Goal: Information Seeking & Learning: Learn about a topic

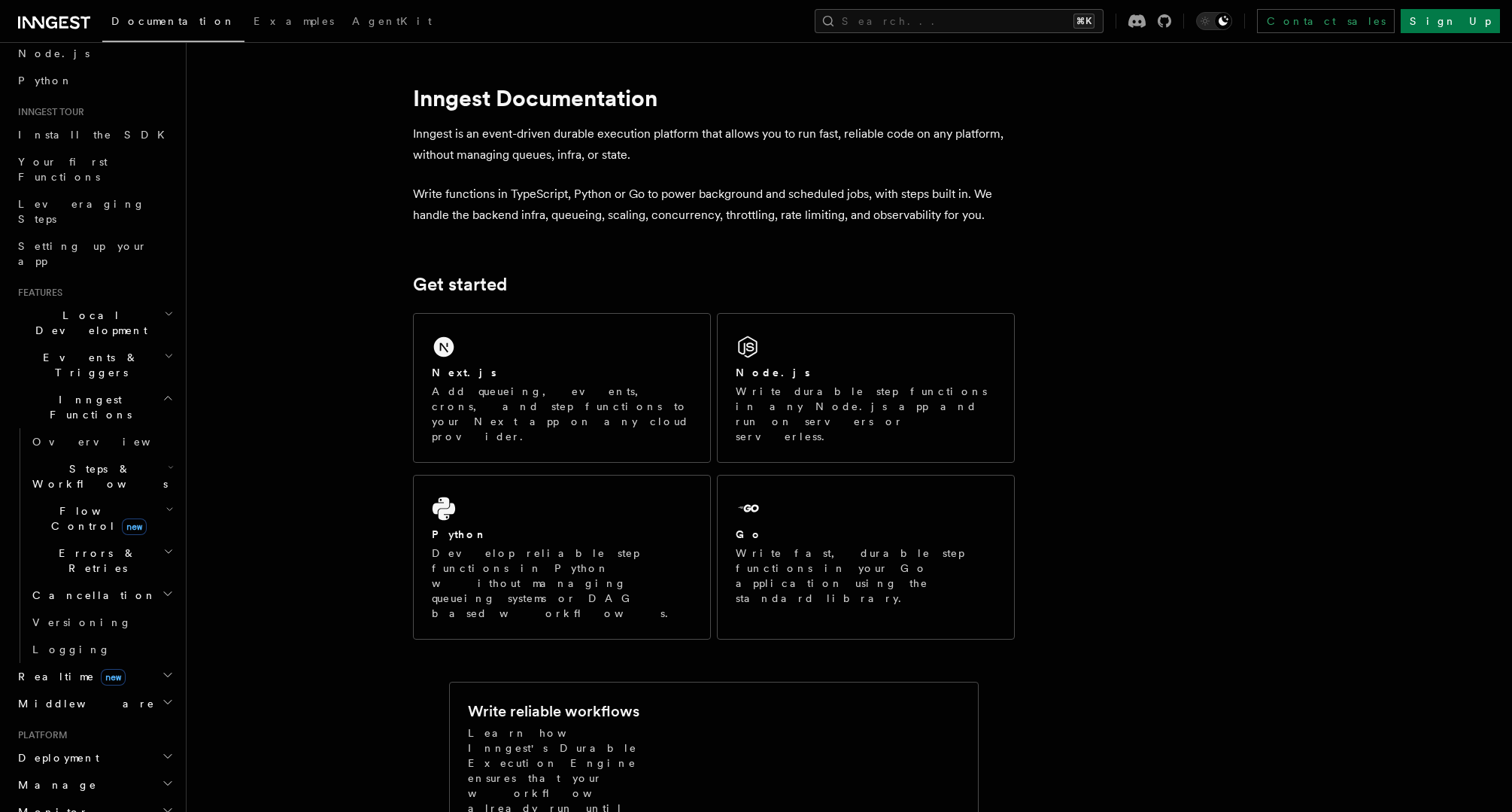
scroll to position [89, 0]
click at [102, 468] on span "Steps & Workflows" at bounding box center [98, 483] width 142 height 30
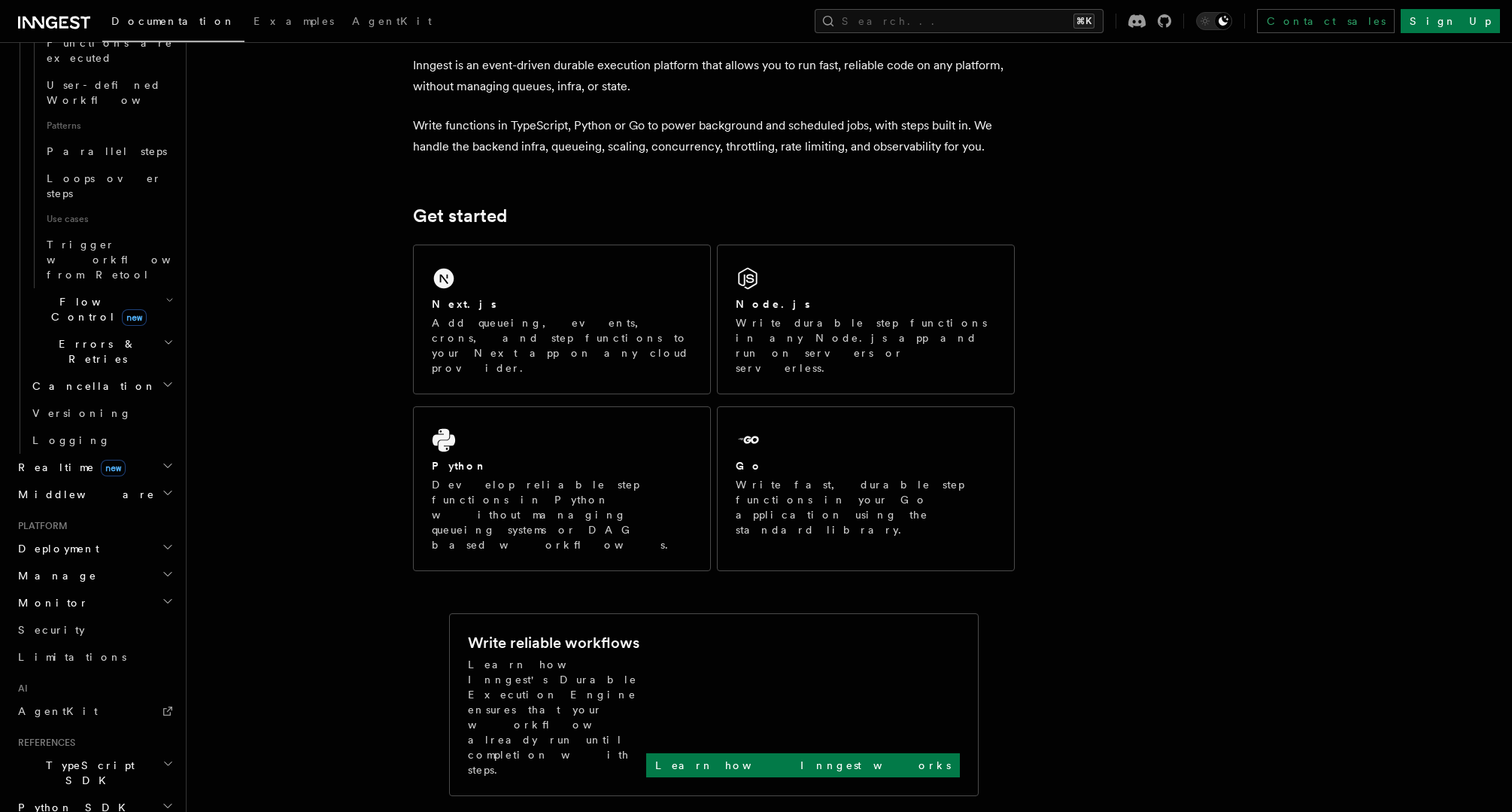
scroll to position [71, 0]
click at [67, 758] on span "TypeScript SDK" at bounding box center [87, 772] width 150 height 30
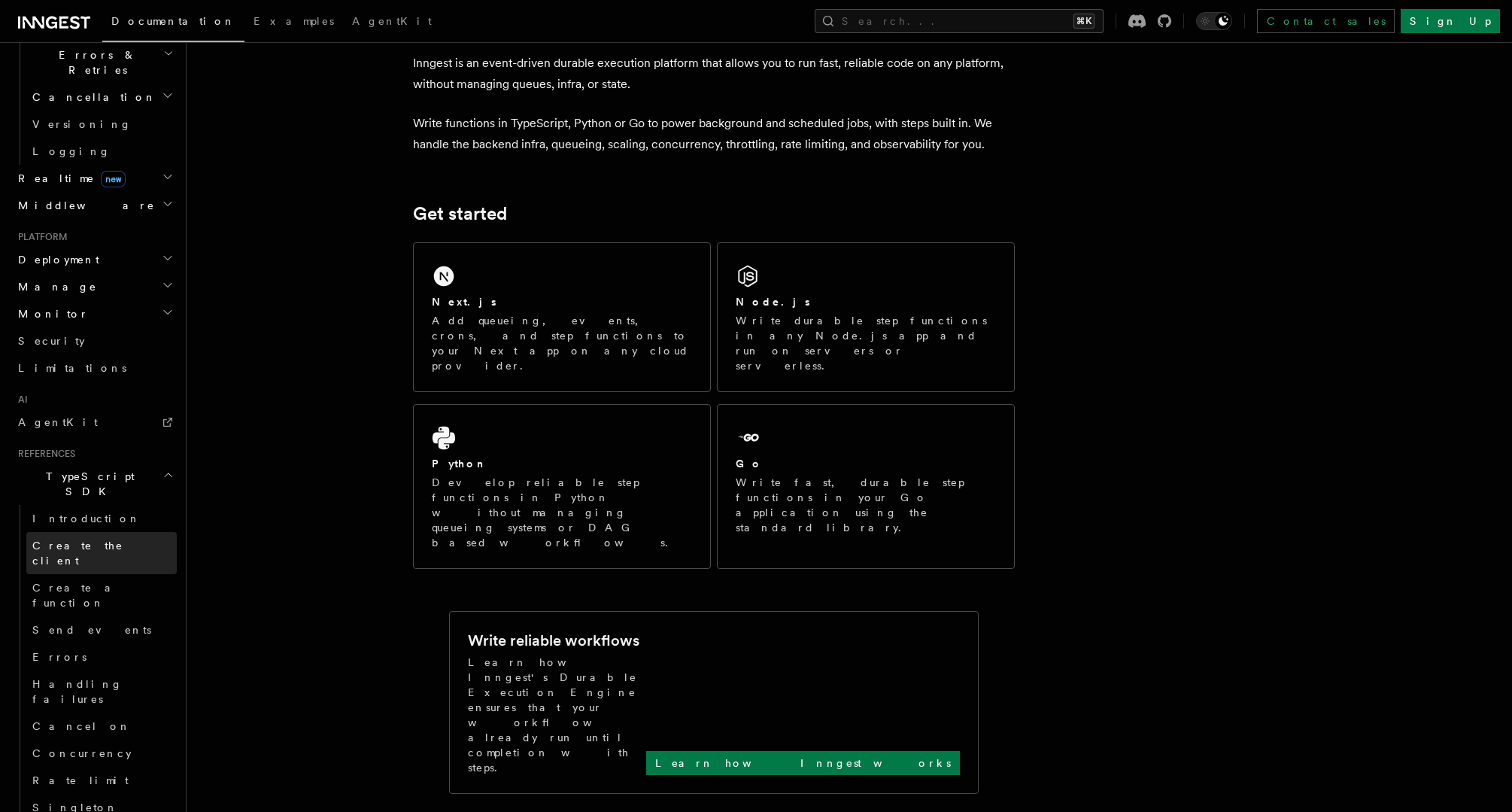
scroll to position [1093, 0]
click at [60, 646] on span "Errors" at bounding box center [59, 652] width 54 height 12
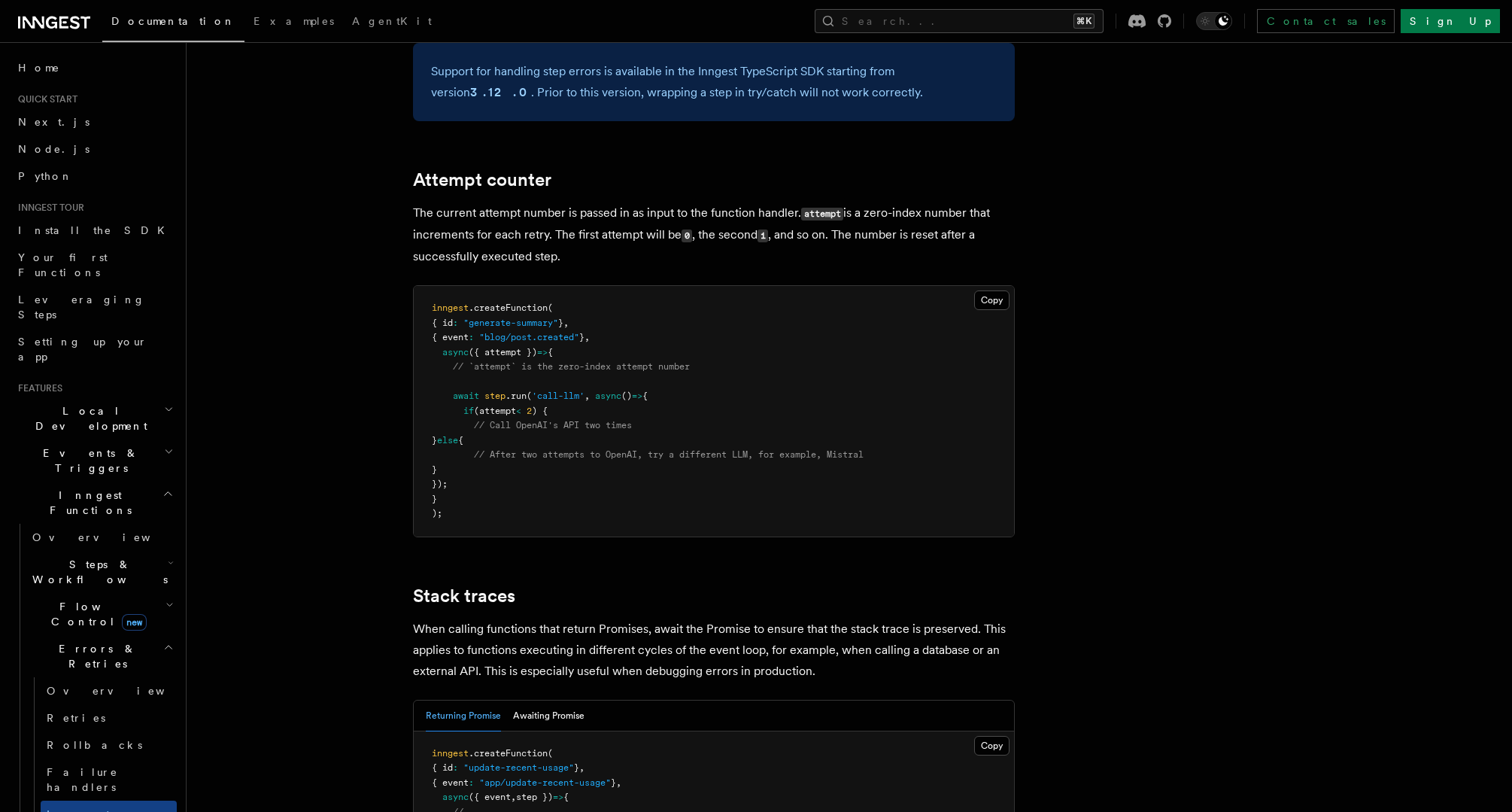
scroll to position [2879, 0]
click at [81, 766] on span "Failure handlers" at bounding box center [82, 780] width 72 height 27
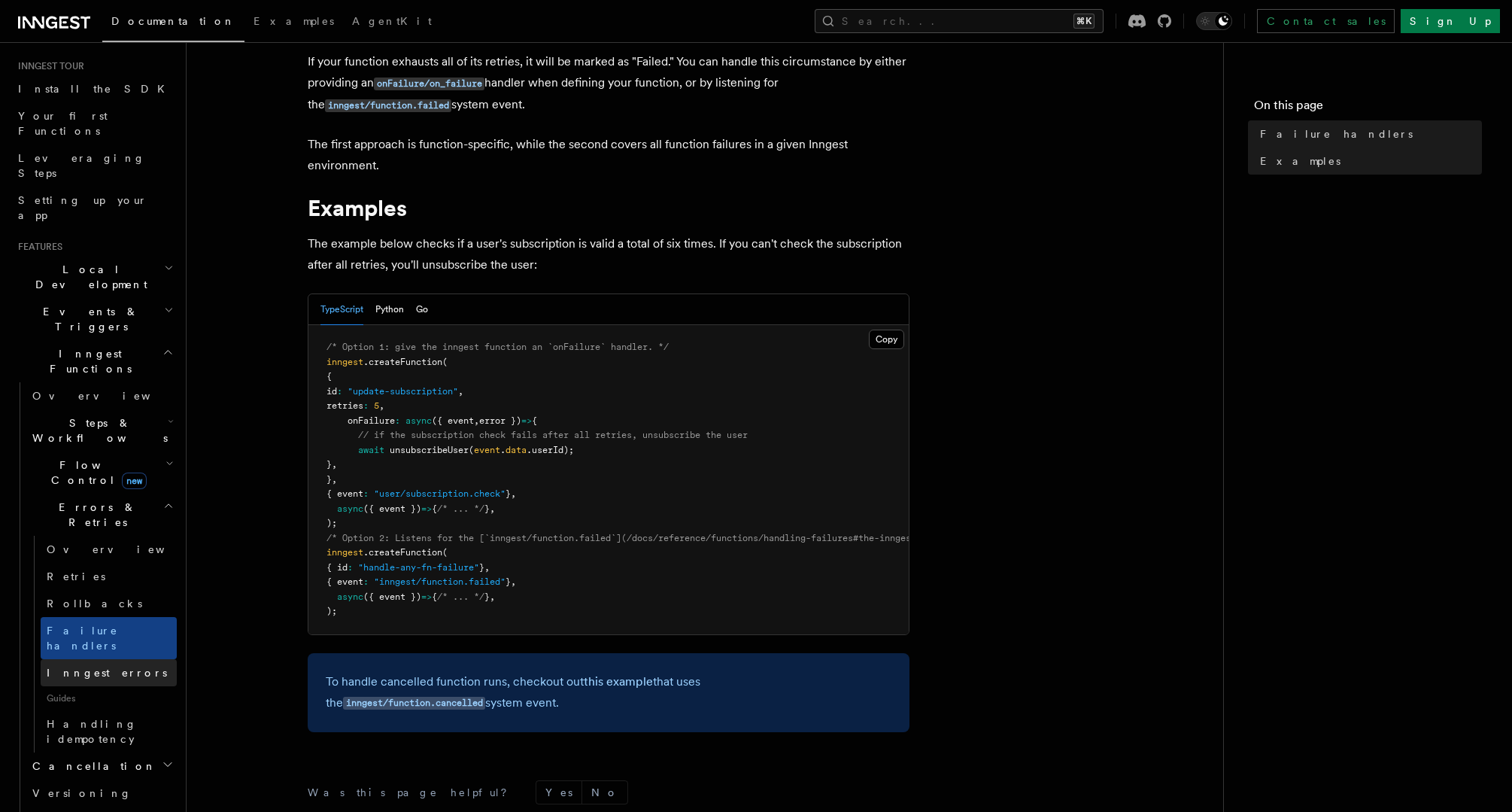
scroll to position [146, 0]
click at [98, 714] on span "Handling idempotency" at bounding box center [91, 727] width 90 height 27
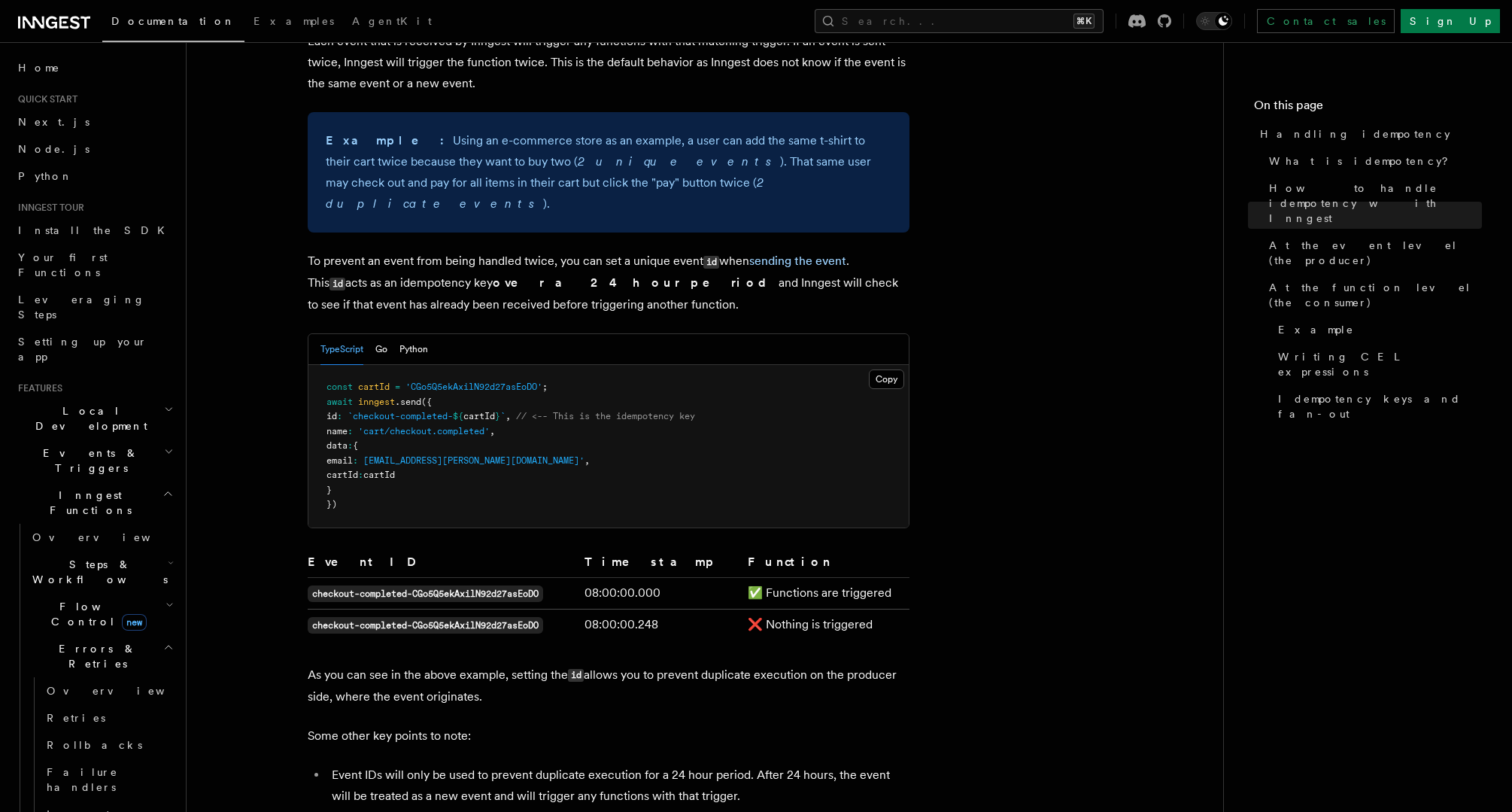
drag, startPoint x: 132, startPoint y: 472, endPoint x: 130, endPoint y: 486, distance: 14.1
click at [132, 551] on h2 "Steps & Workflows" at bounding box center [101, 572] width 150 height 42
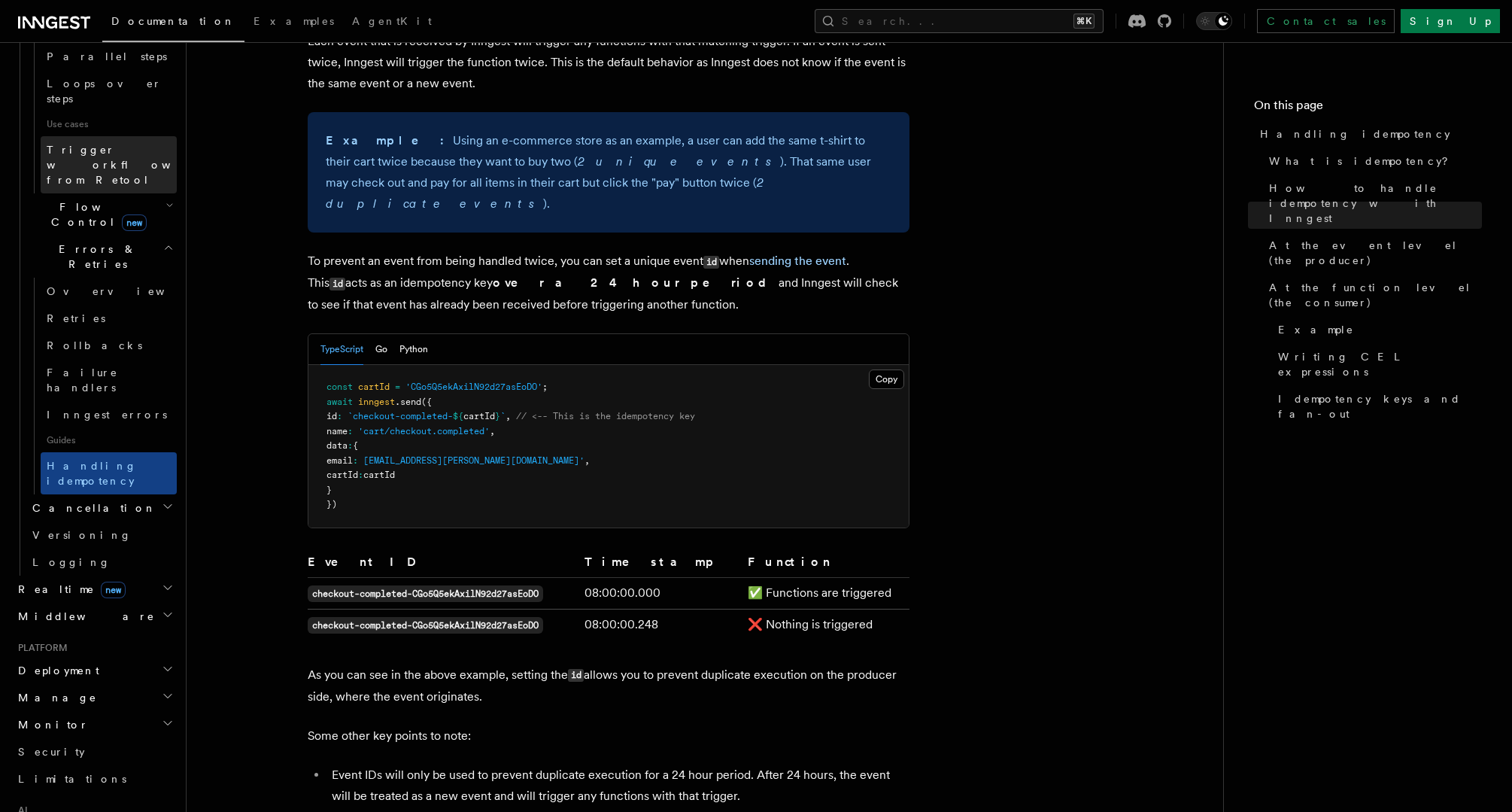
scroll to position [897, 0]
click at [170, 606] on icon "button" at bounding box center [168, 612] width 12 height 12
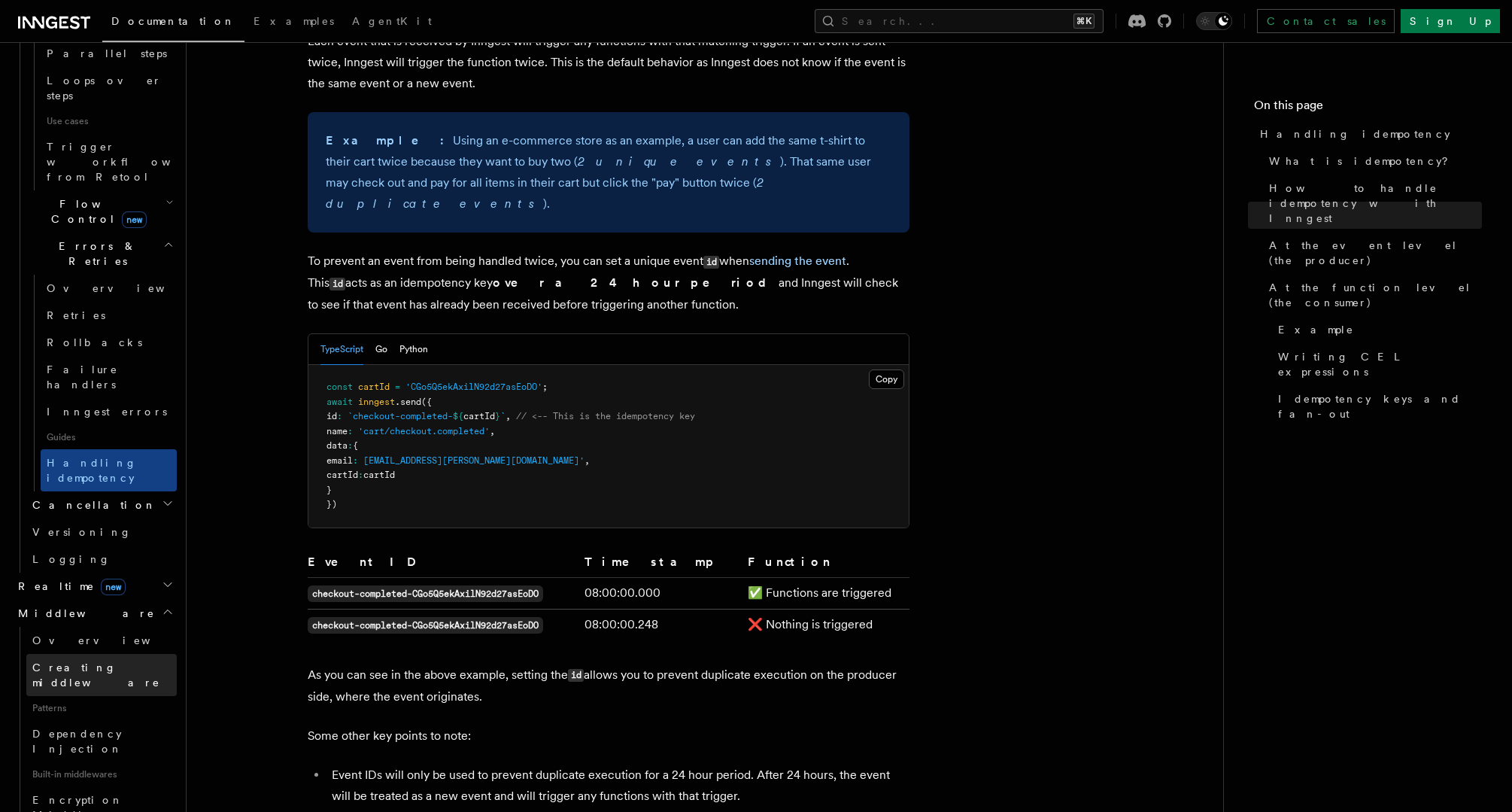
click at [102, 662] on span "Creating middleware" at bounding box center [96, 676] width 128 height 27
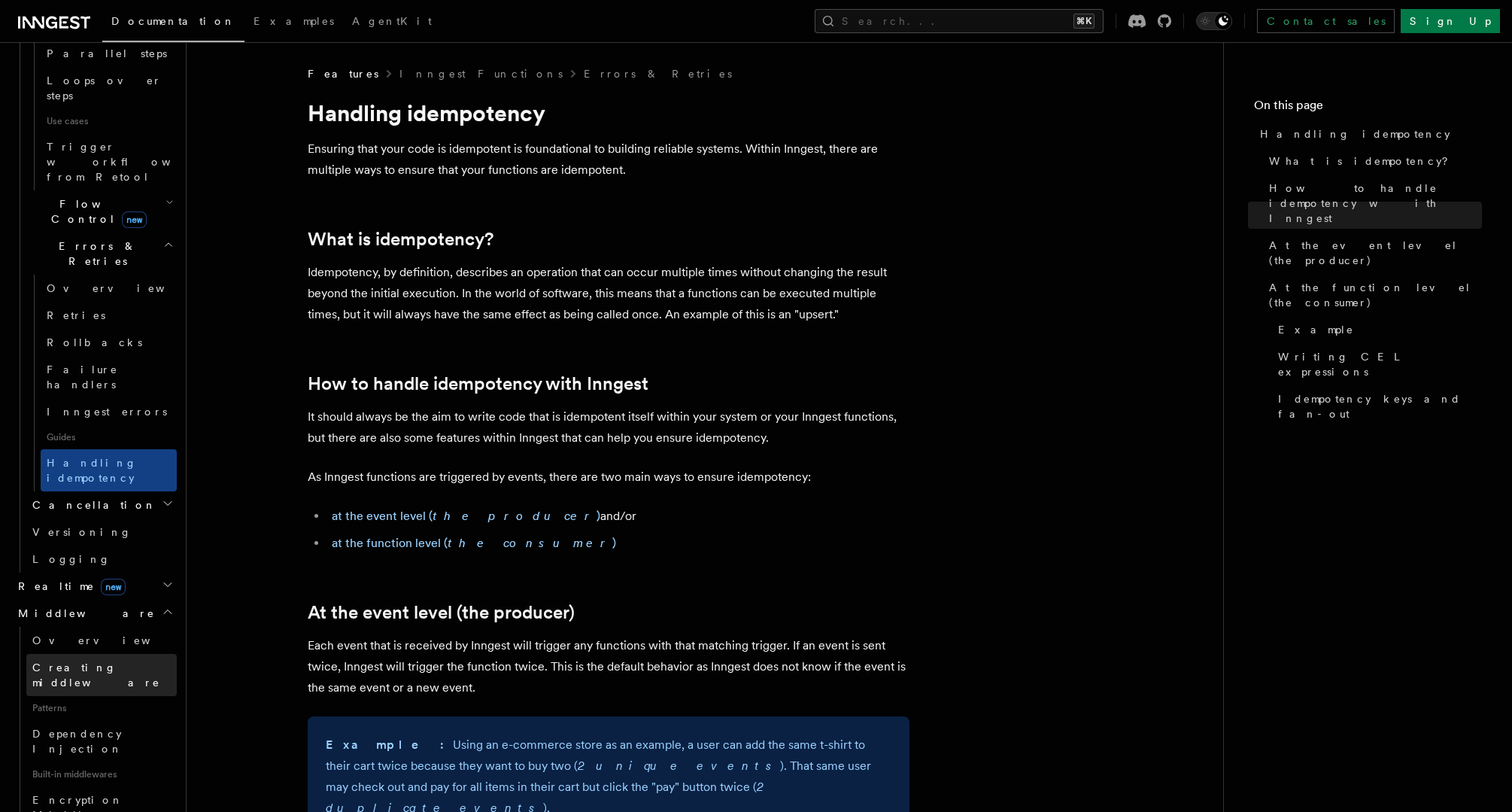
scroll to position [576, 0]
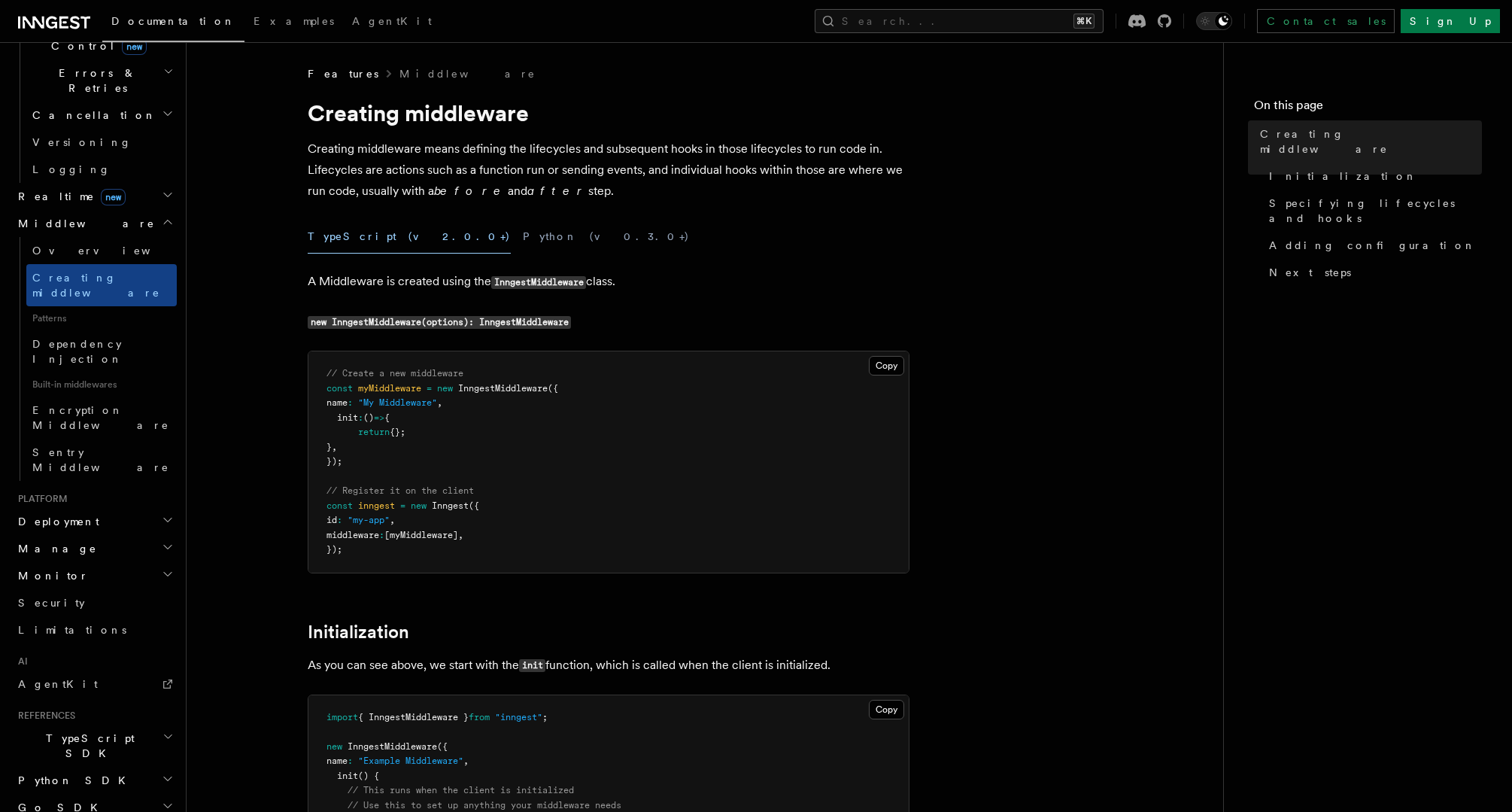
click at [57, 731] on span "TypeScript SDK" at bounding box center [87, 746] width 150 height 30
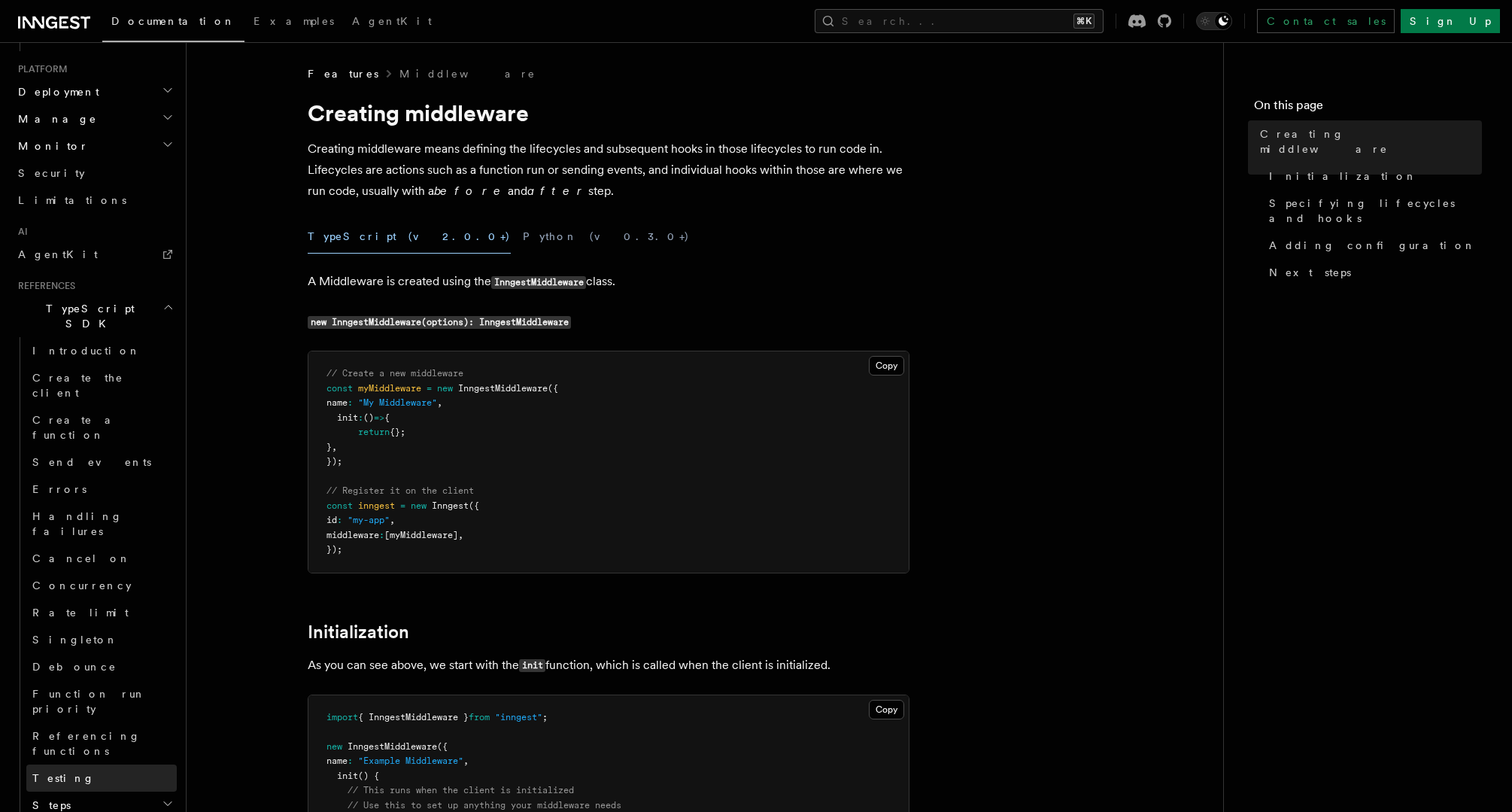
scroll to position [1020, 0]
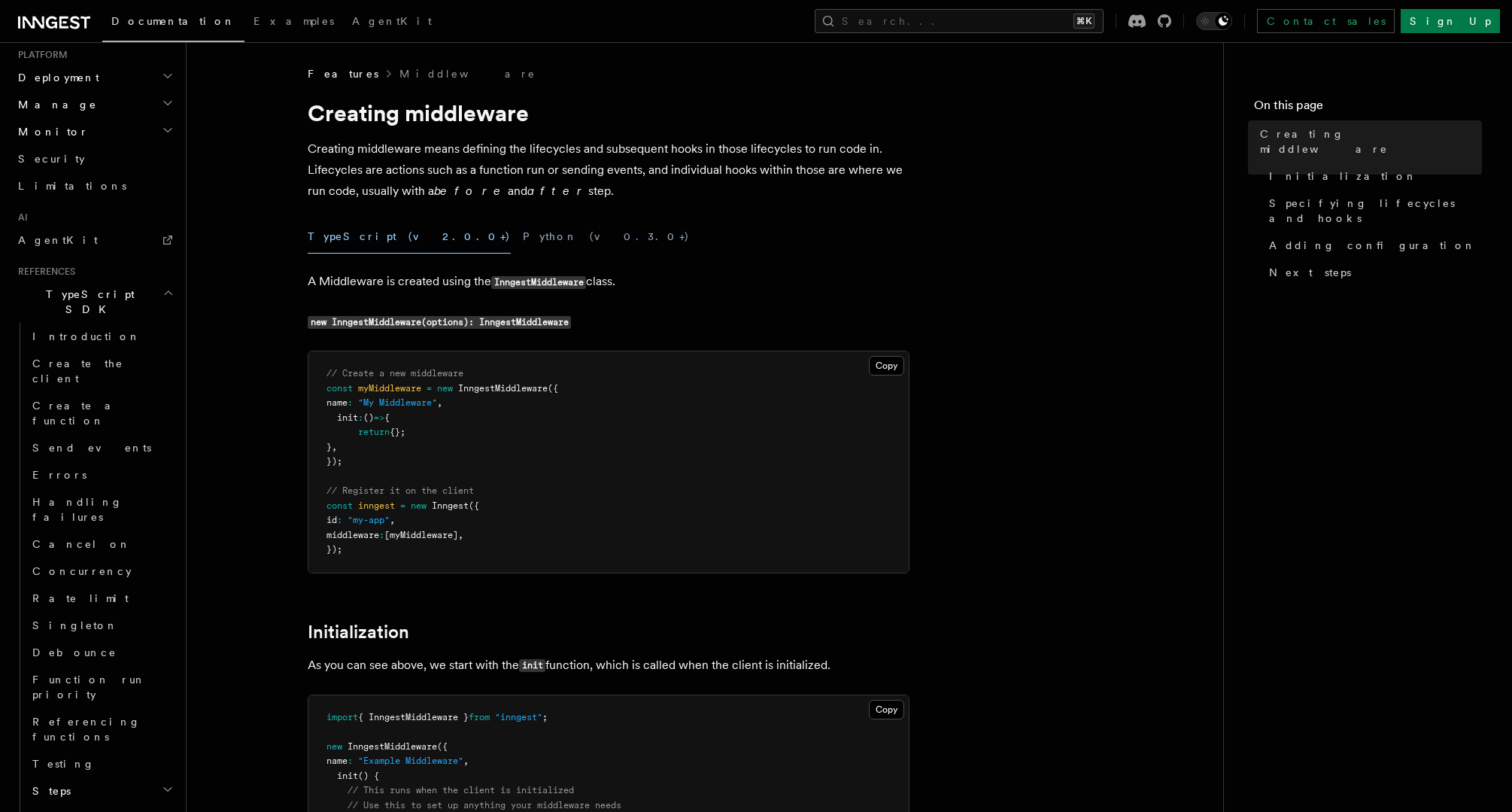
click at [75, 778] on h2 "Steps" at bounding box center [101, 791] width 150 height 27
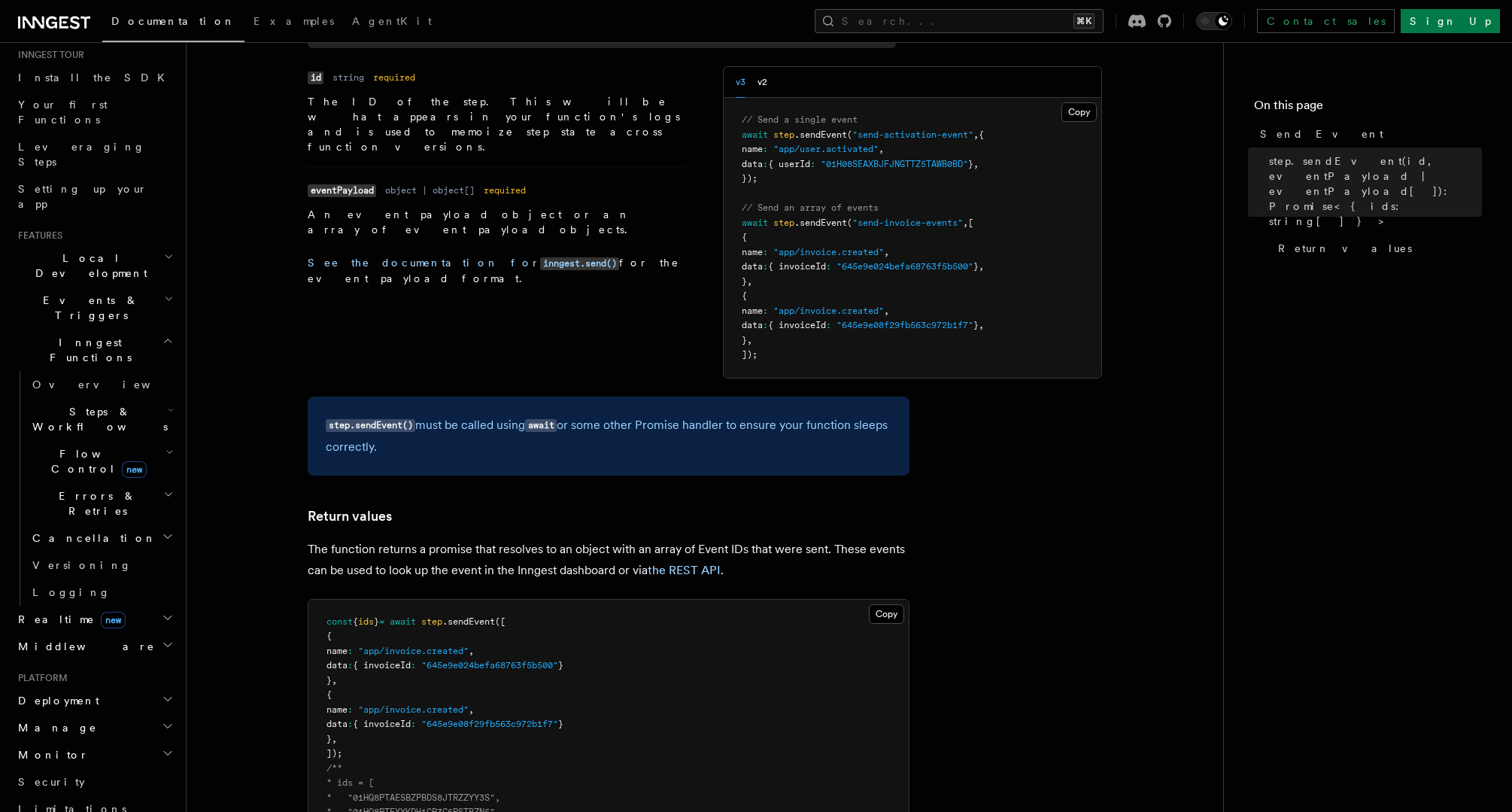
scroll to position [152, 0]
click at [78, 489] on span "Errors & Retries" at bounding box center [95, 504] width 137 height 30
click at [72, 560] on span "Retries" at bounding box center [75, 566] width 59 height 12
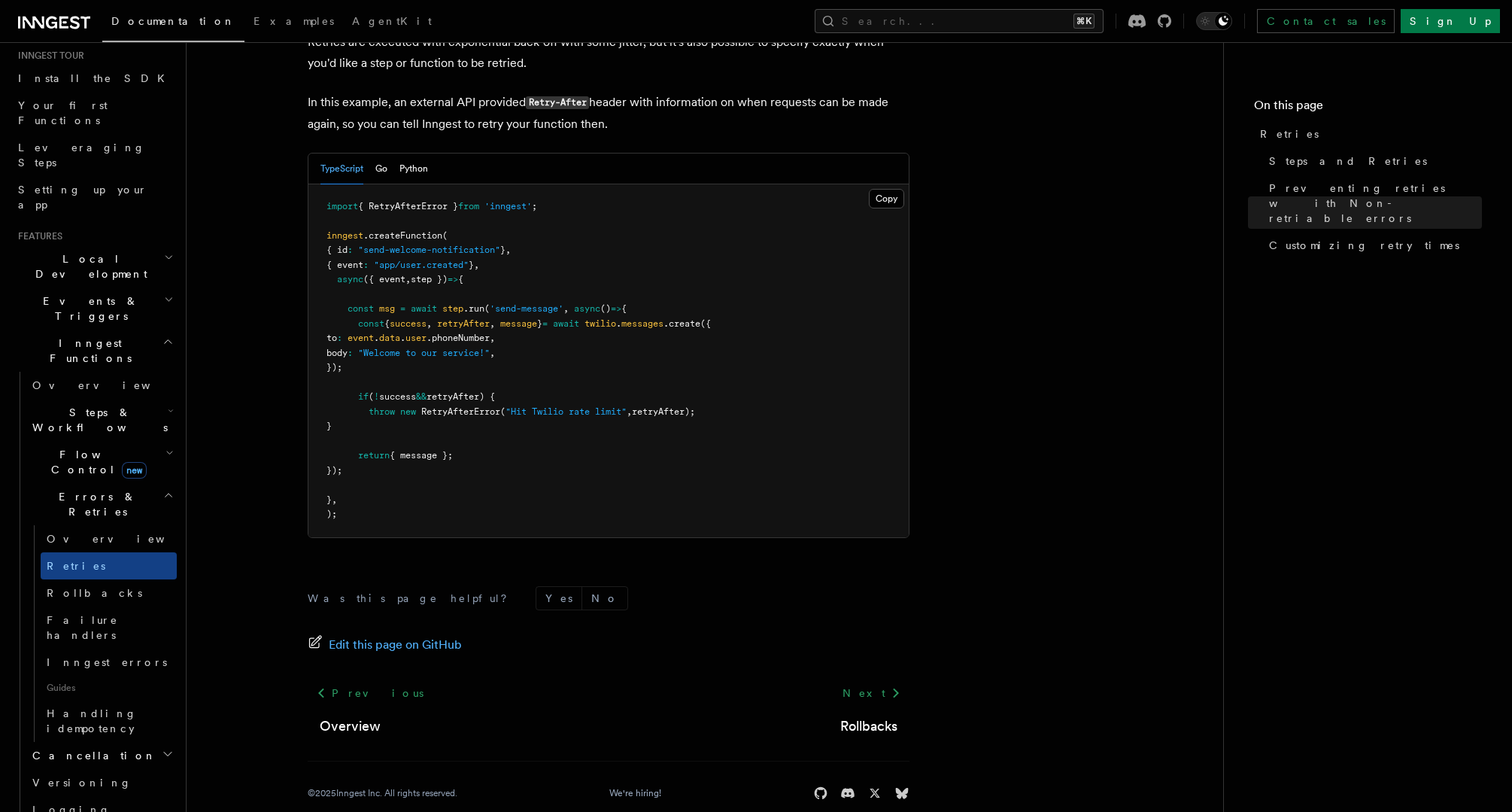
scroll to position [2044, 0]
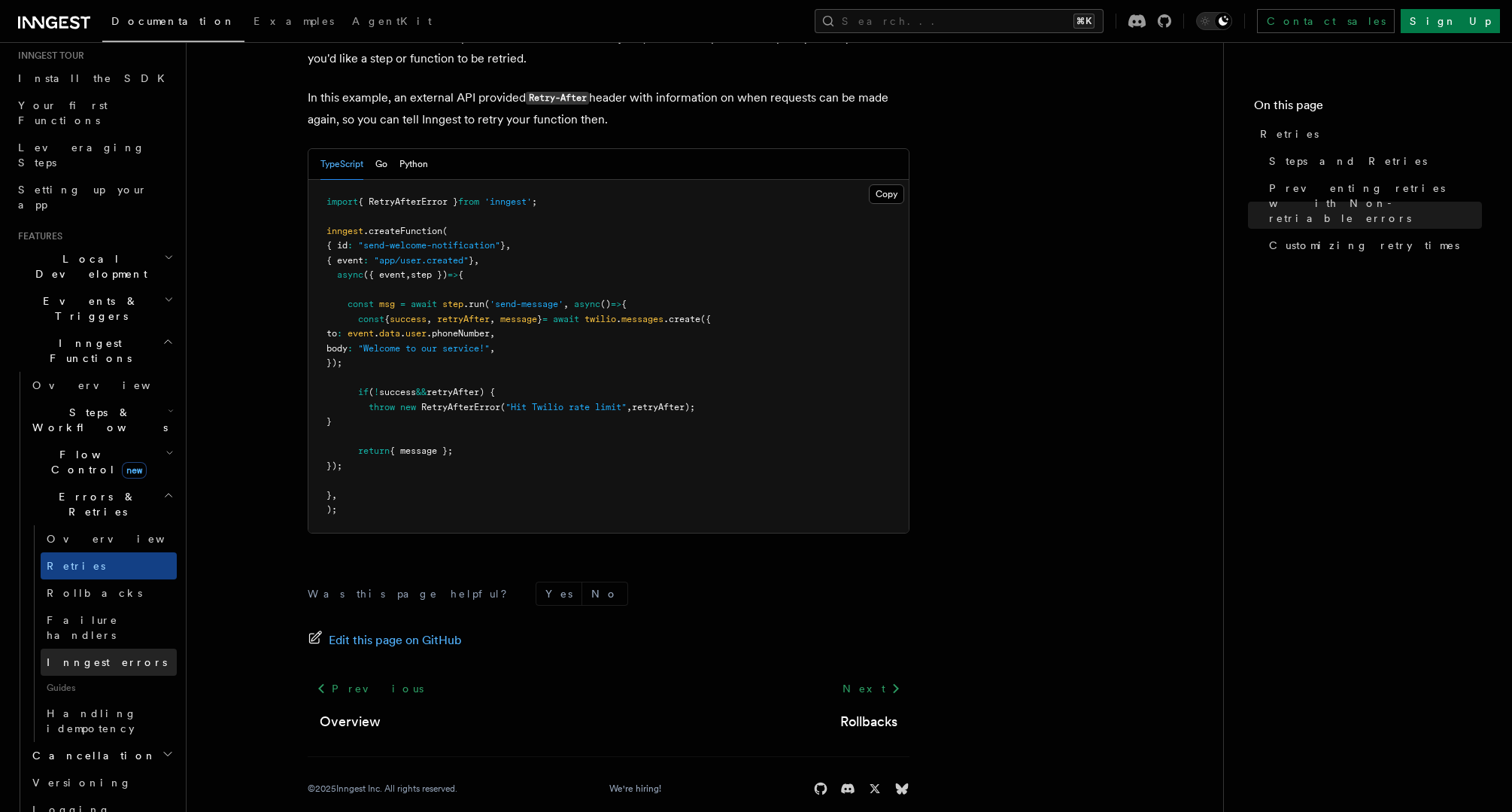
click at [78, 656] on span "Inngest errors" at bounding box center [107, 663] width 120 height 12
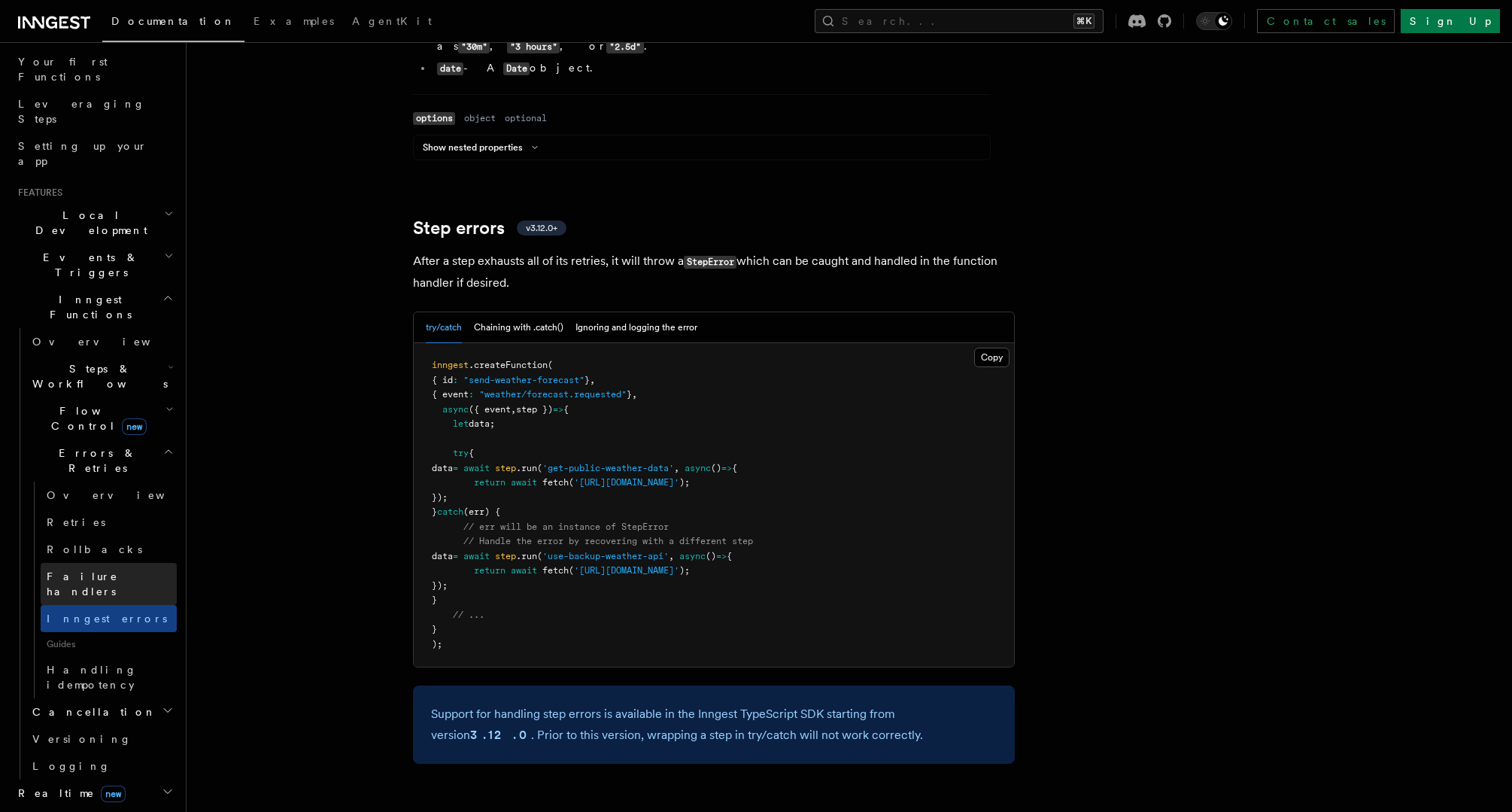
scroll to position [207, 0]
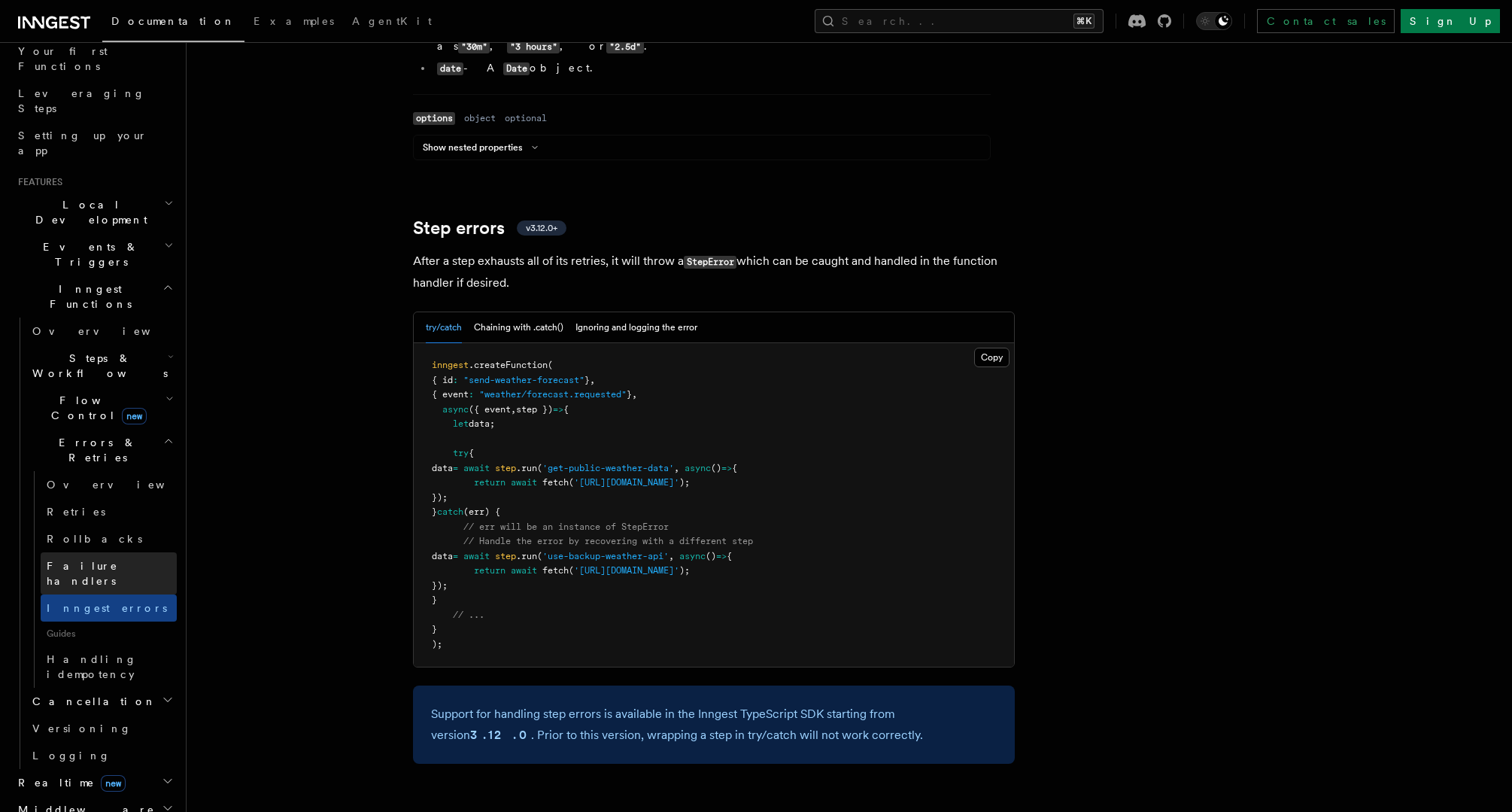
click at [95, 560] on span "Failure handlers" at bounding box center [82, 574] width 72 height 27
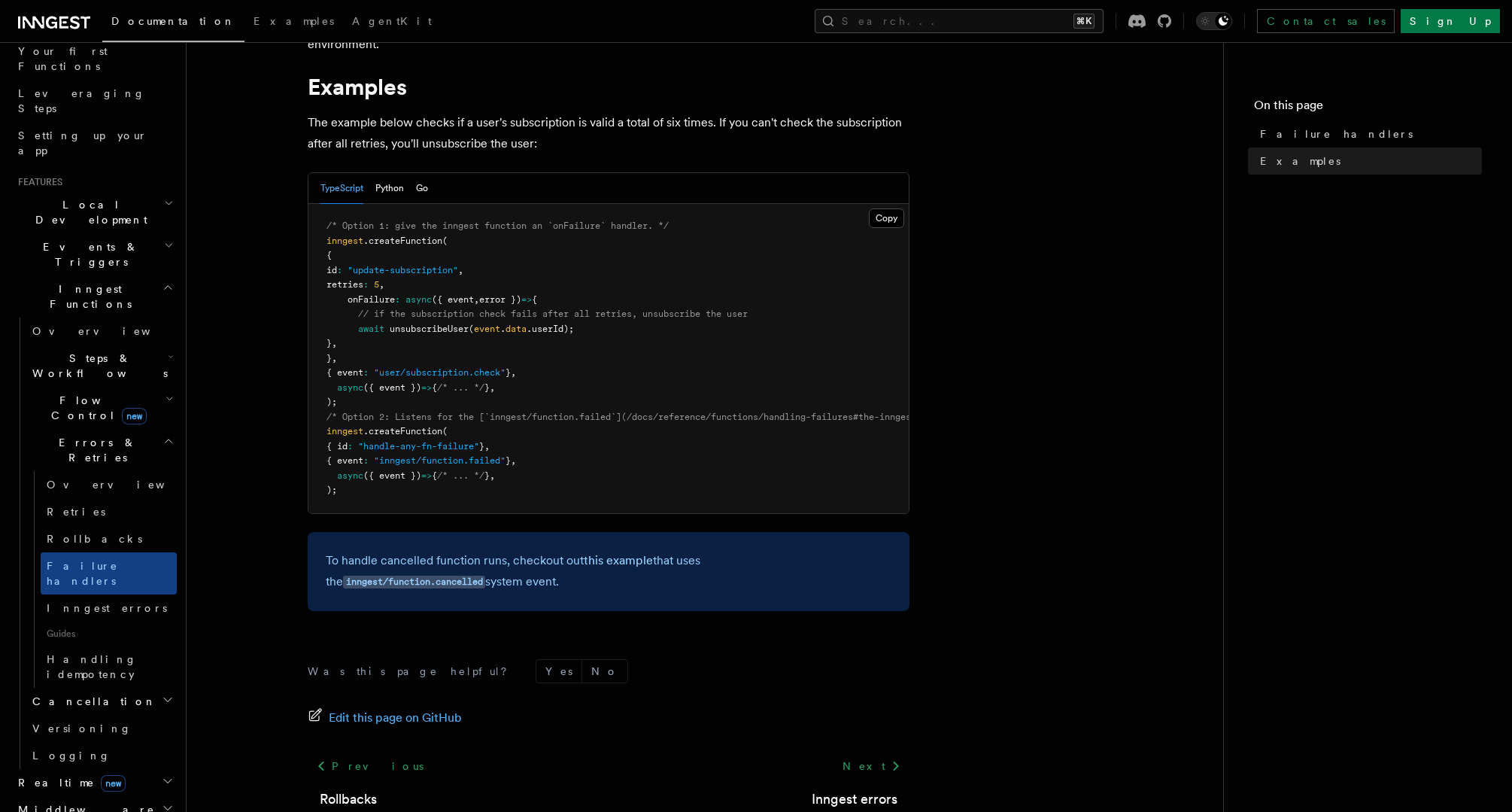
scroll to position [307, 0]
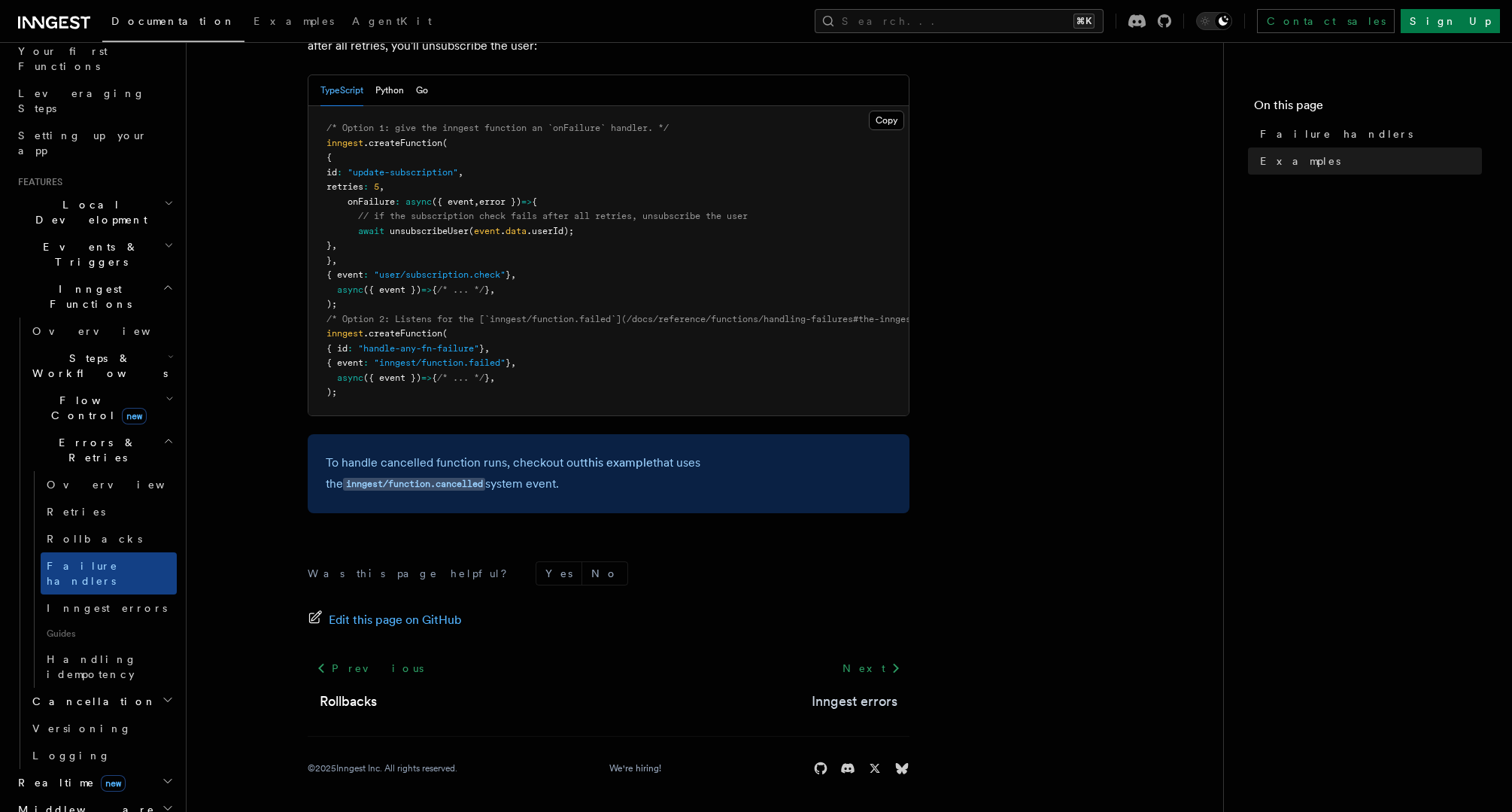
click at [872, 701] on link "Inngest errors" at bounding box center [854, 701] width 86 height 21
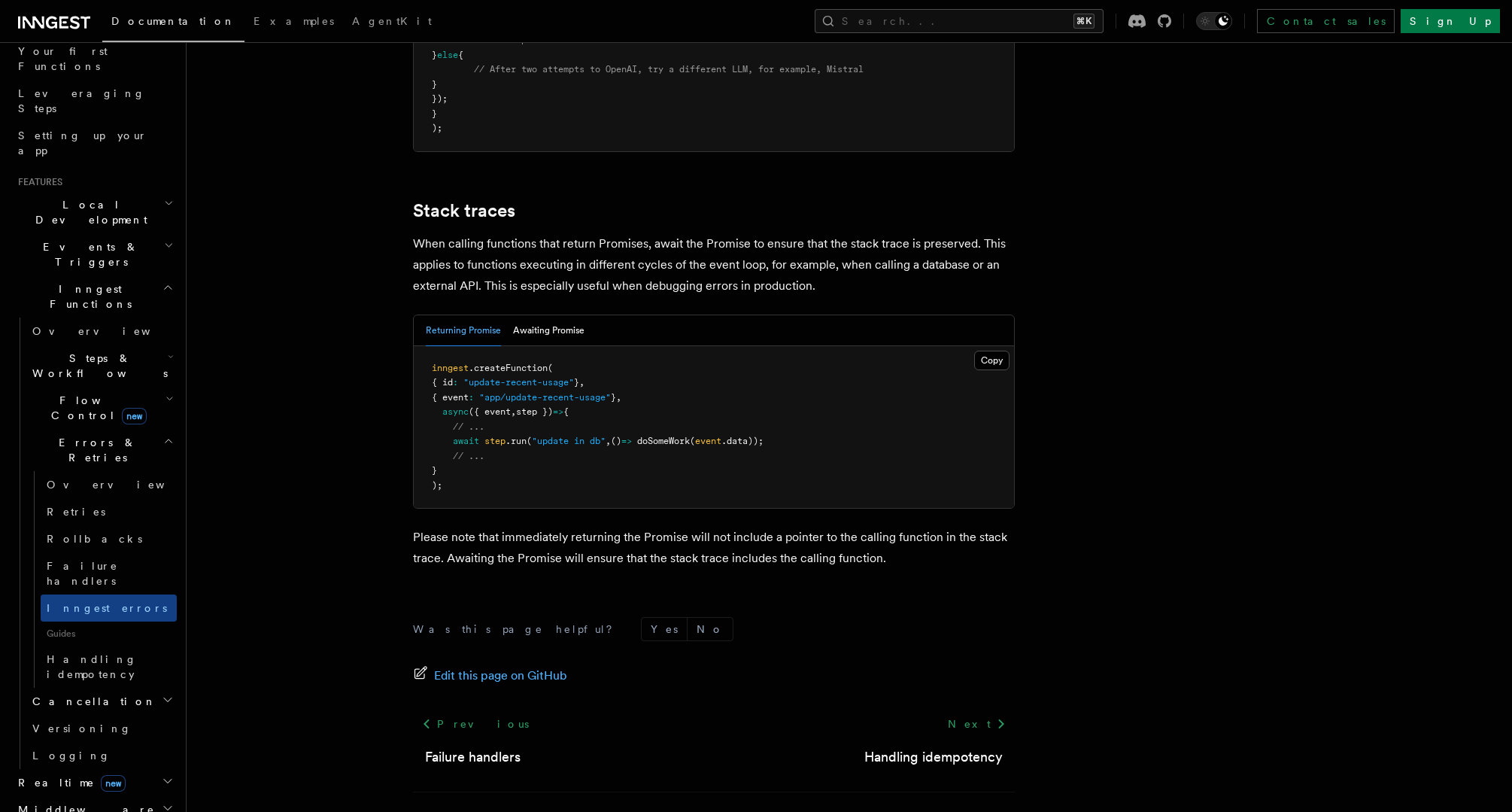
scroll to position [3267, 0]
click at [62, 533] on span "Rollbacks" at bounding box center [94, 539] width 95 height 12
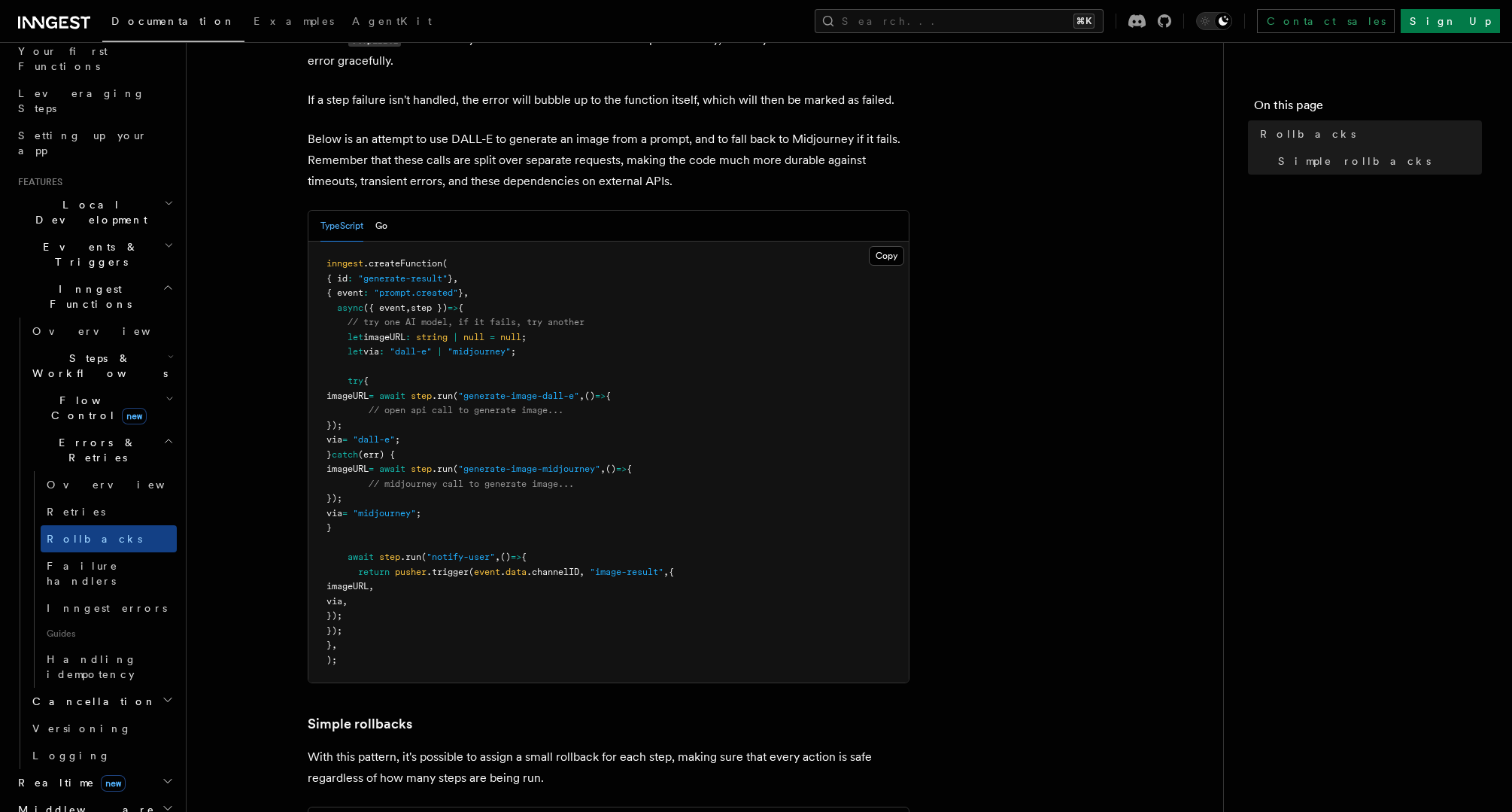
scroll to position [132, 0]
click at [92, 560] on span "Failure handlers" at bounding box center [82, 574] width 72 height 27
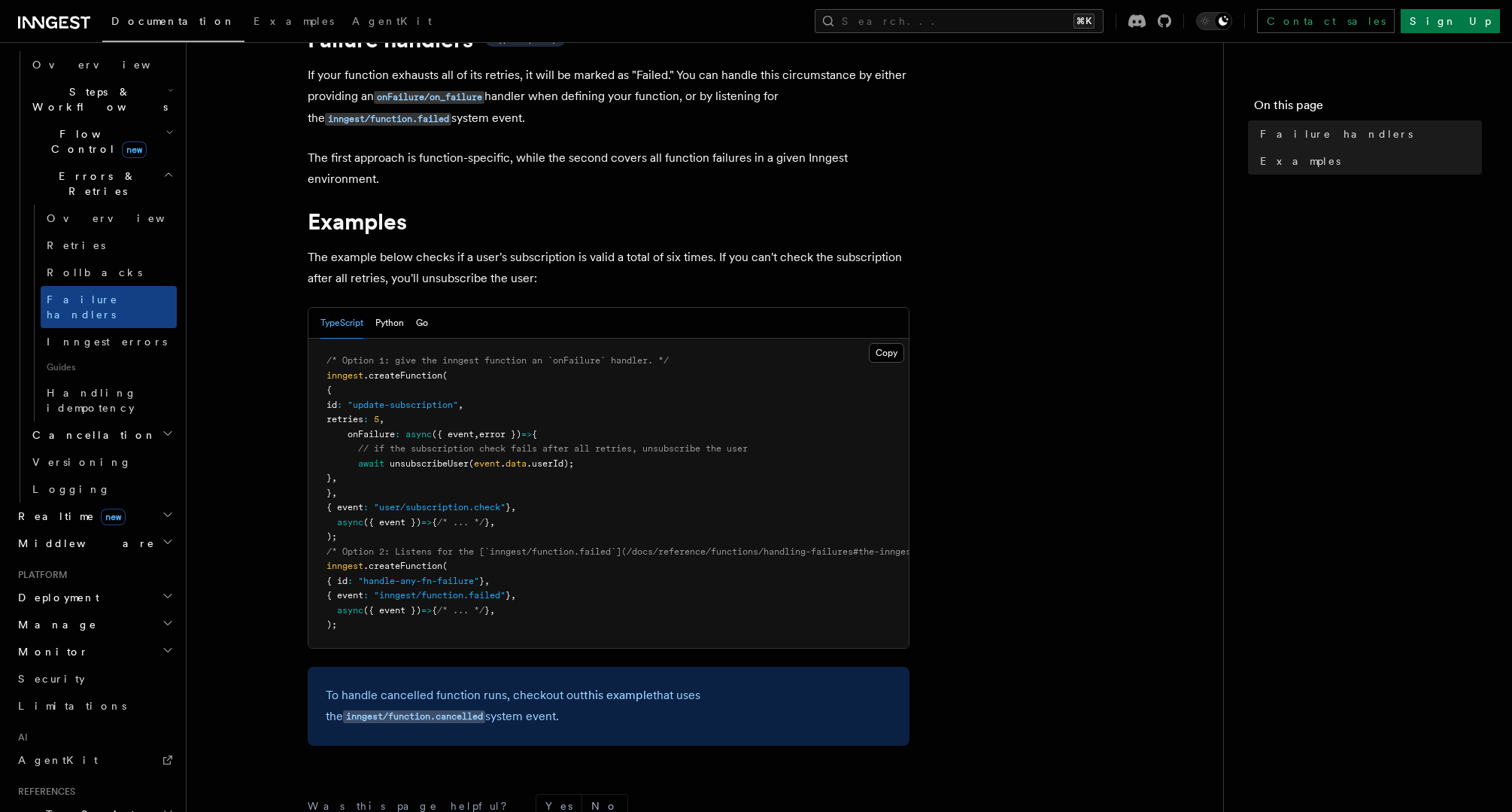
scroll to position [579, 0]
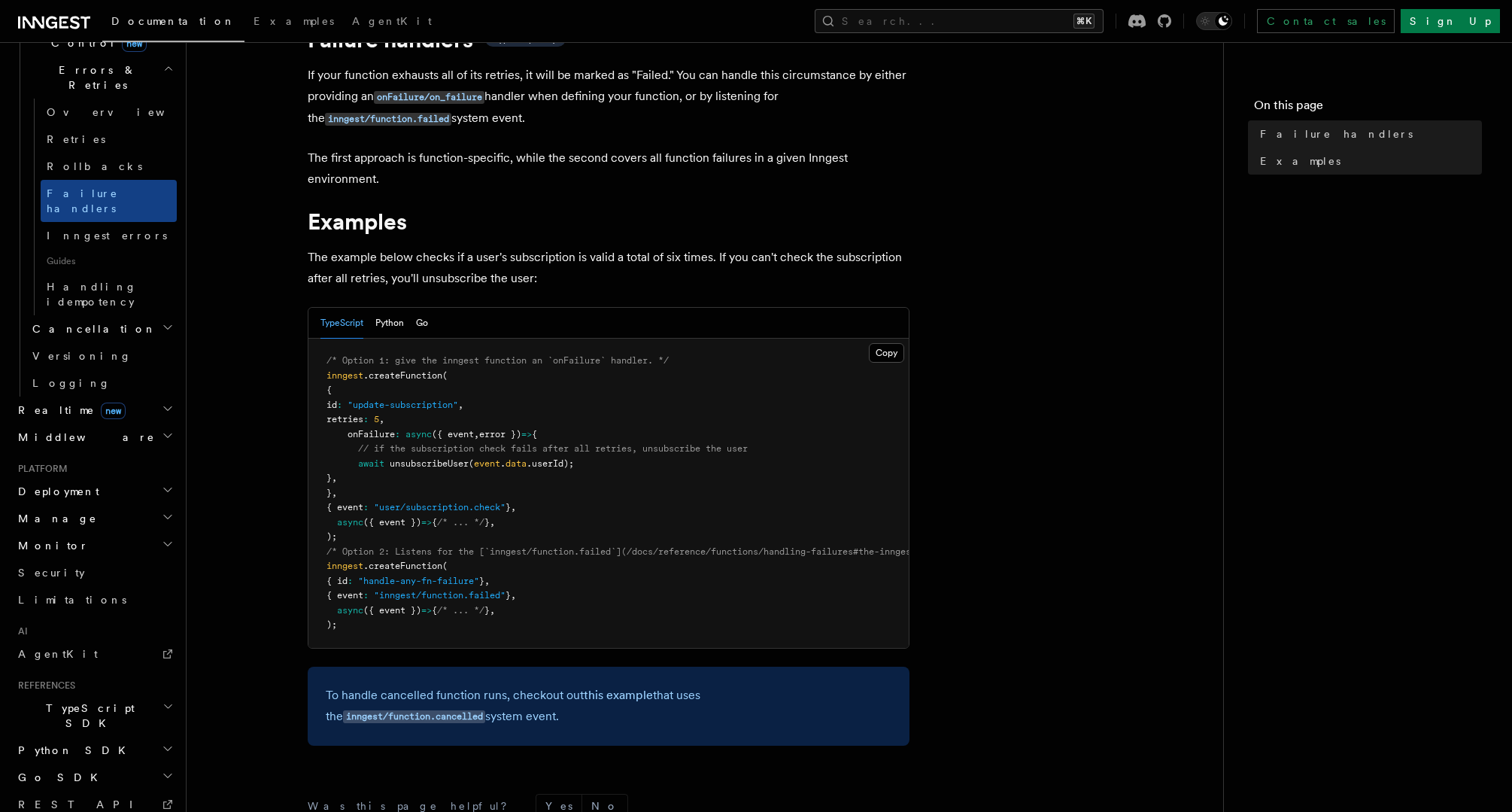
click at [78, 701] on span "TypeScript SDK" at bounding box center [87, 715] width 150 height 30
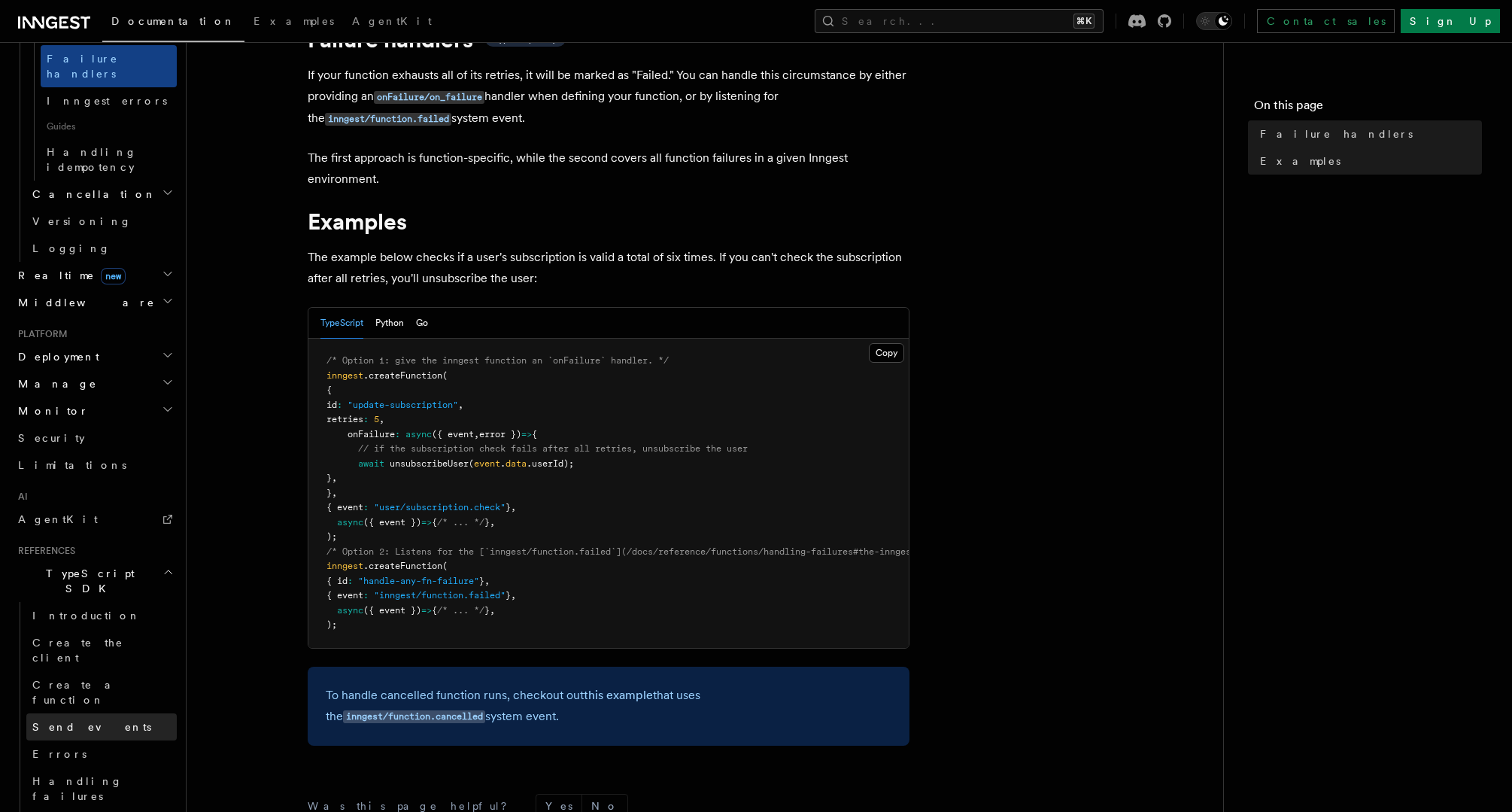
scroll to position [723, 0]
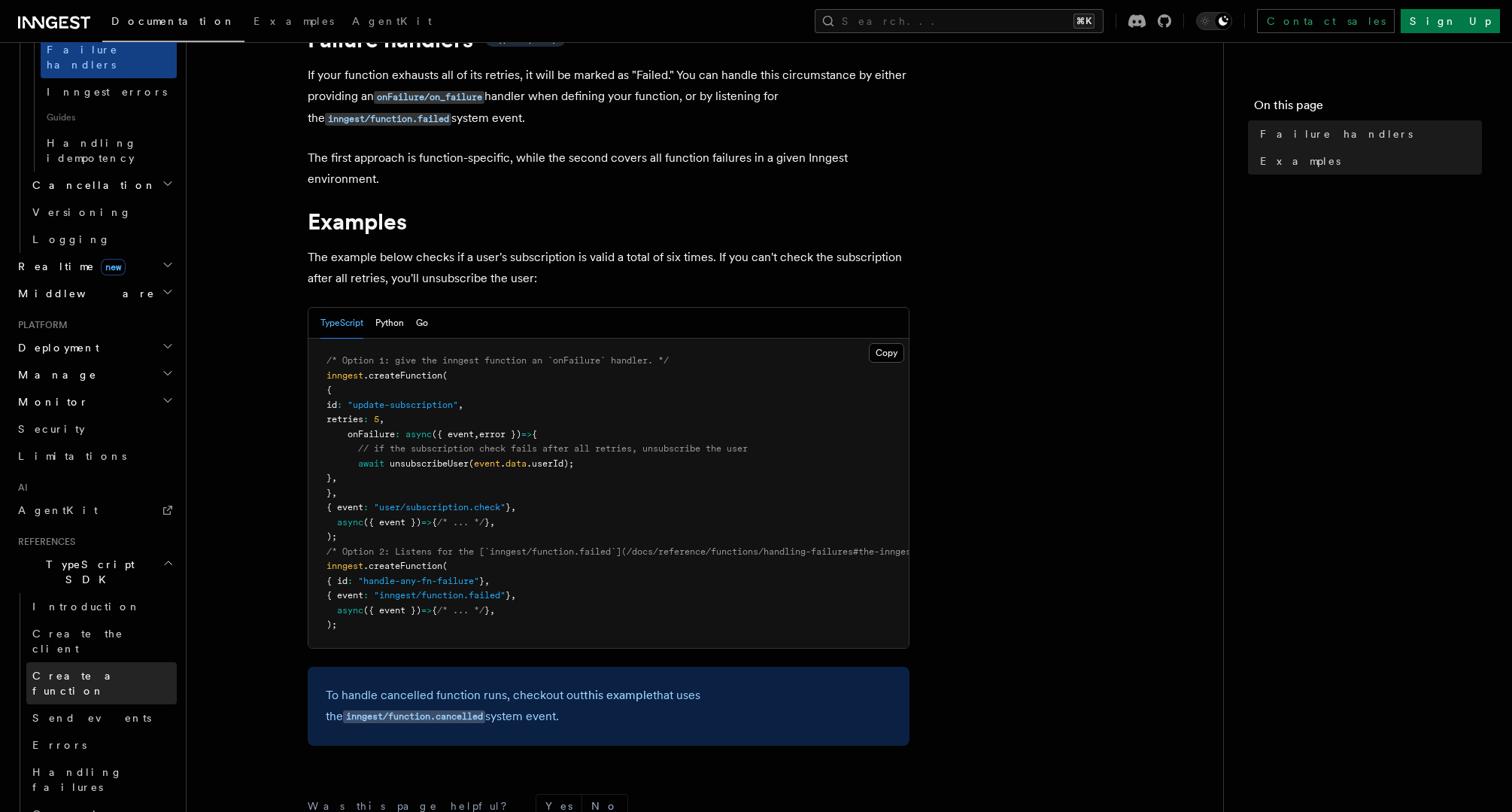
click at [101, 670] on span "Create a function" at bounding box center [76, 684] width 89 height 27
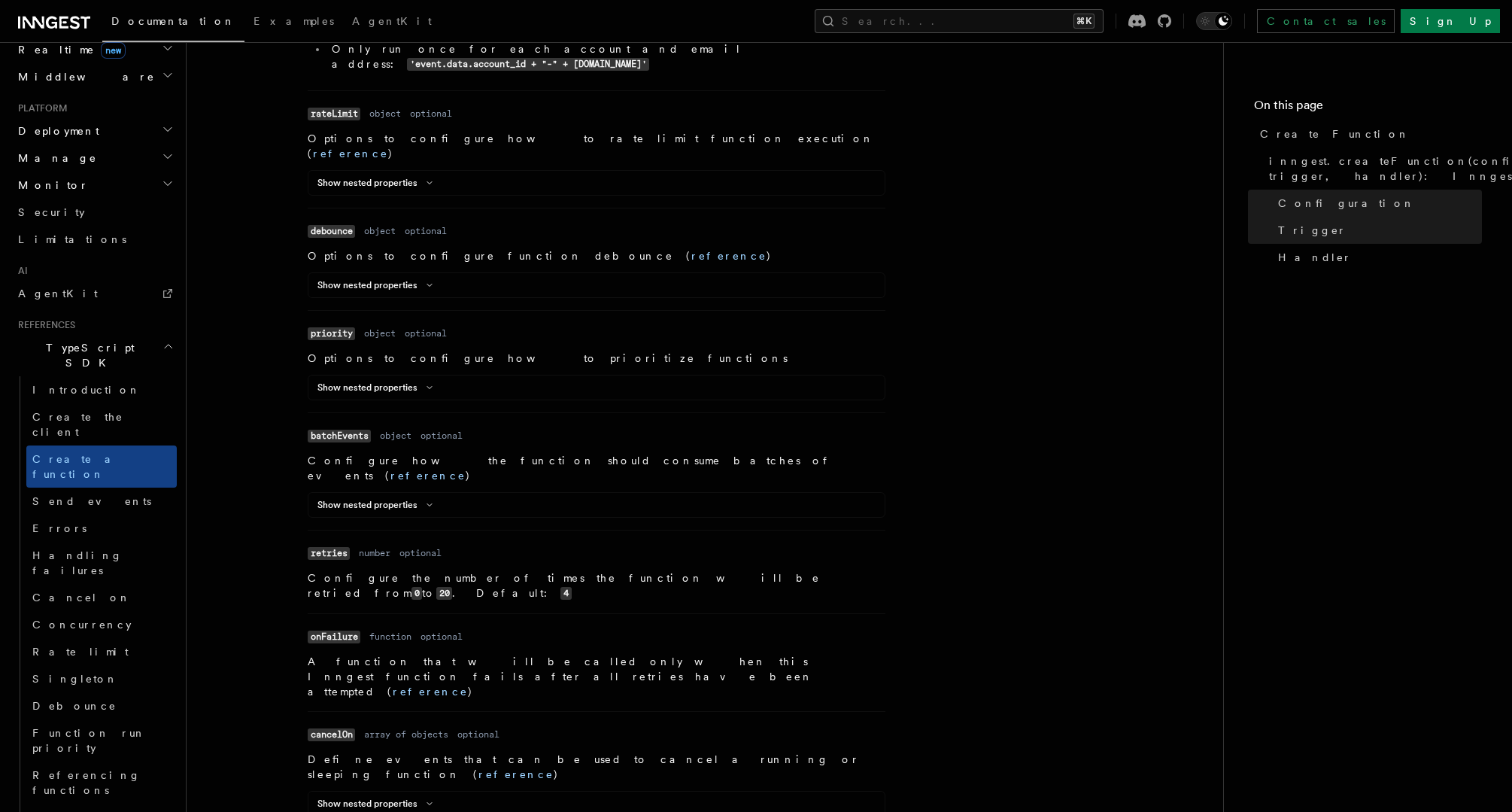
scroll to position [1144, 0]
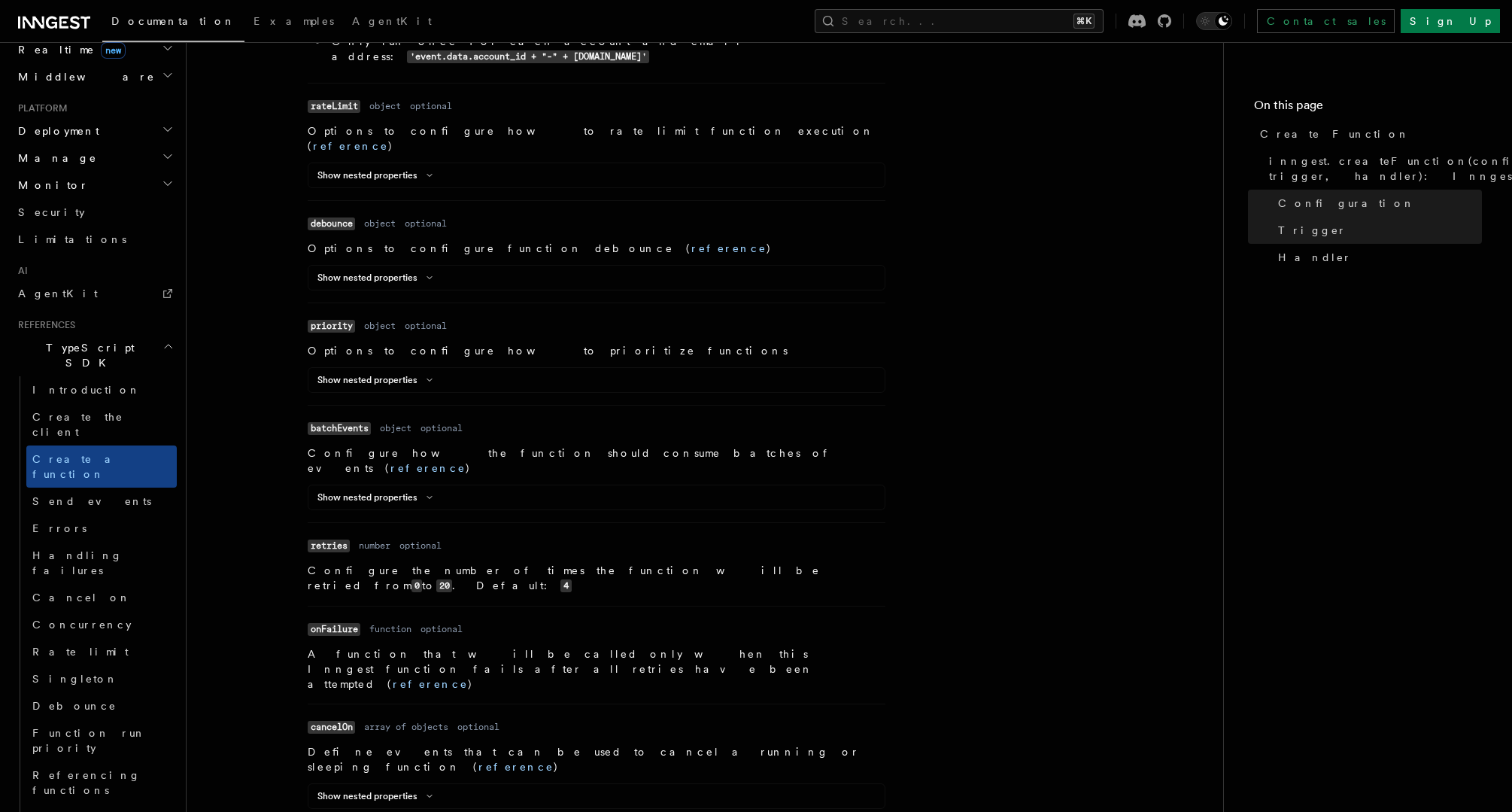
click at [468, 679] on link "reference" at bounding box center [430, 685] width 75 height 12
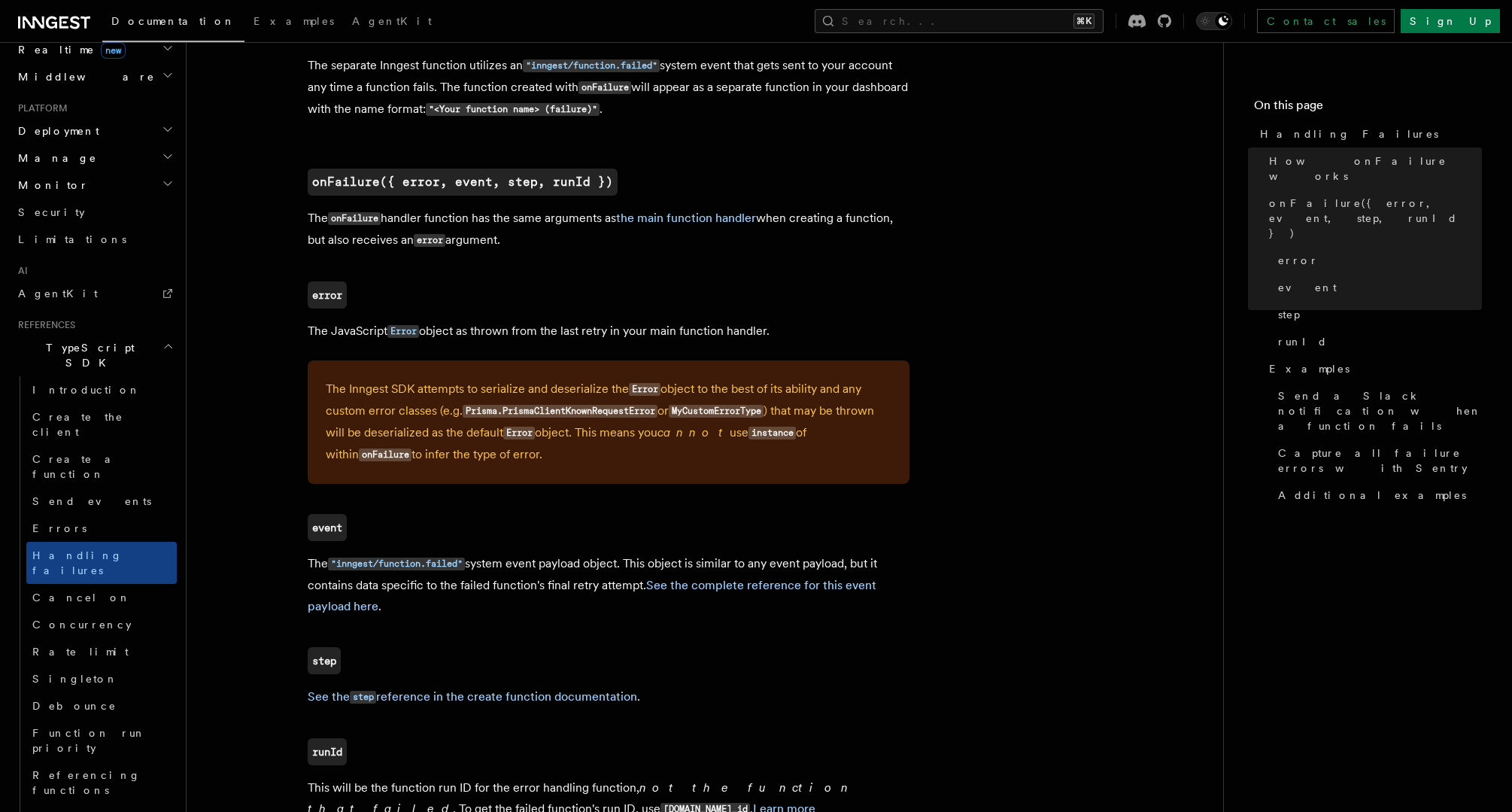
scroll to position [839, 0]
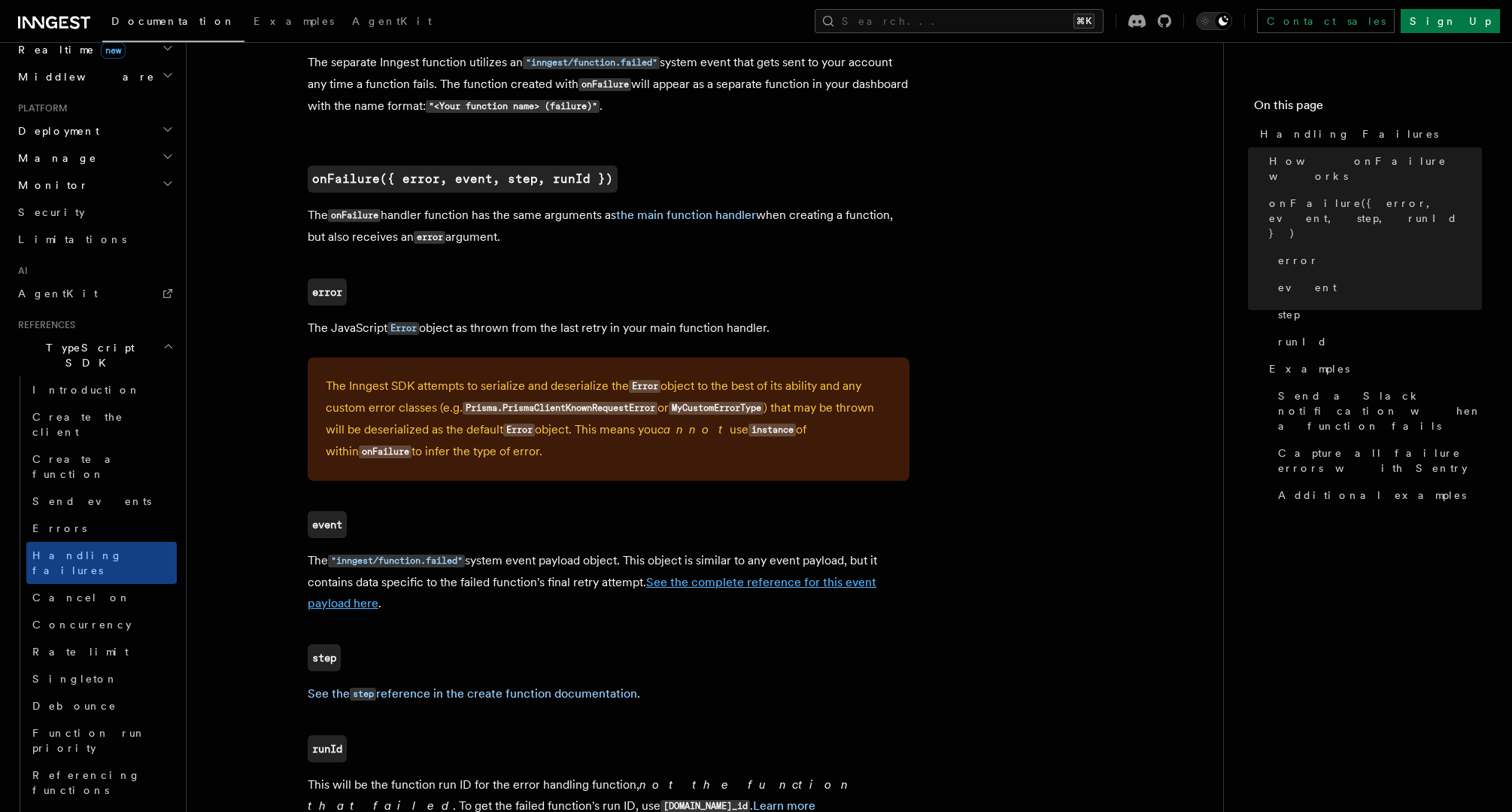
click at [714, 583] on link "See the complete reference for this event payload here" at bounding box center [592, 592] width 569 height 35
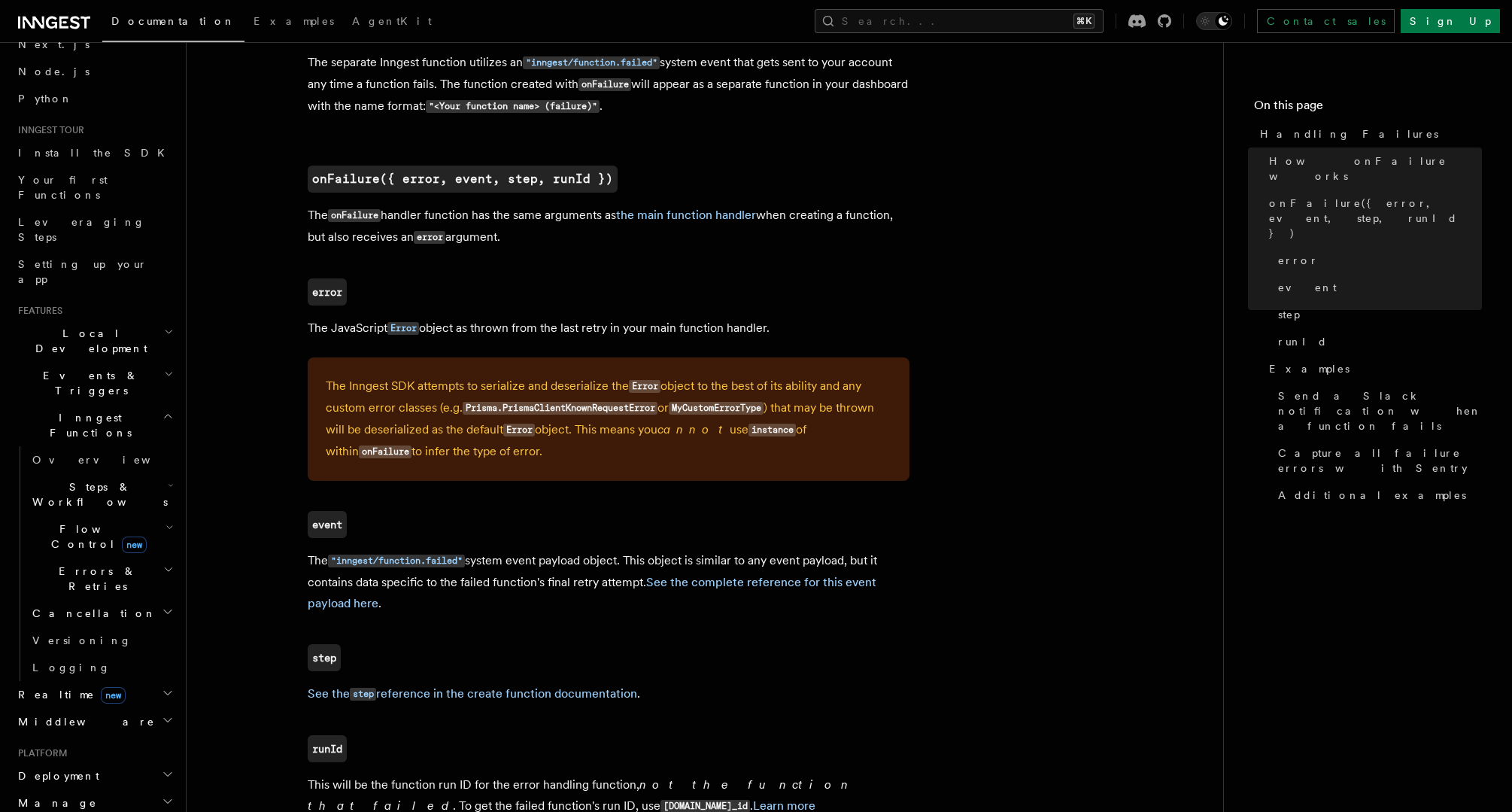
scroll to position [77, 0]
click at [124, 363] on h2 "Events & Triggers" at bounding box center [94, 384] width 165 height 42
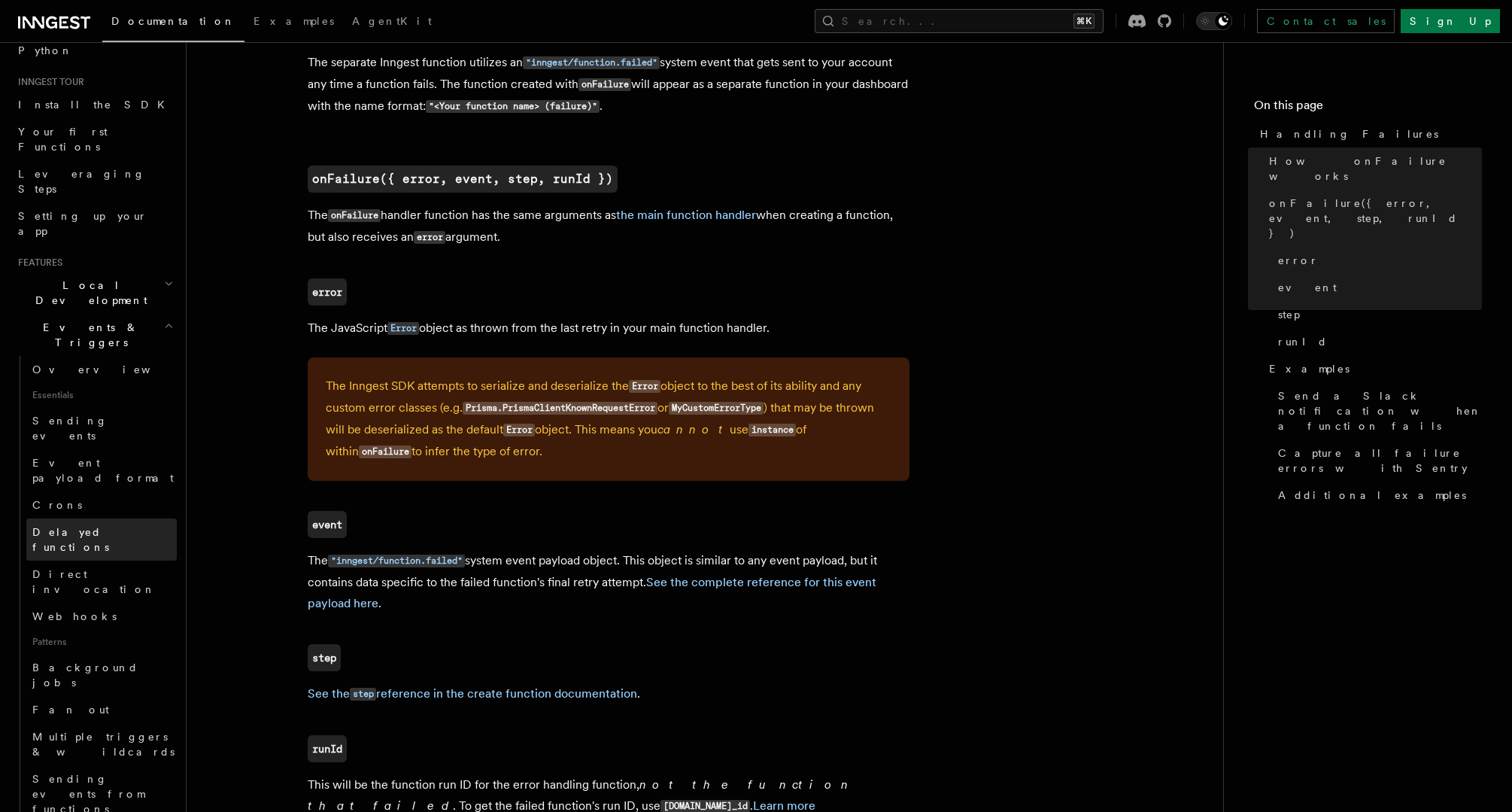
scroll to position [0, 0]
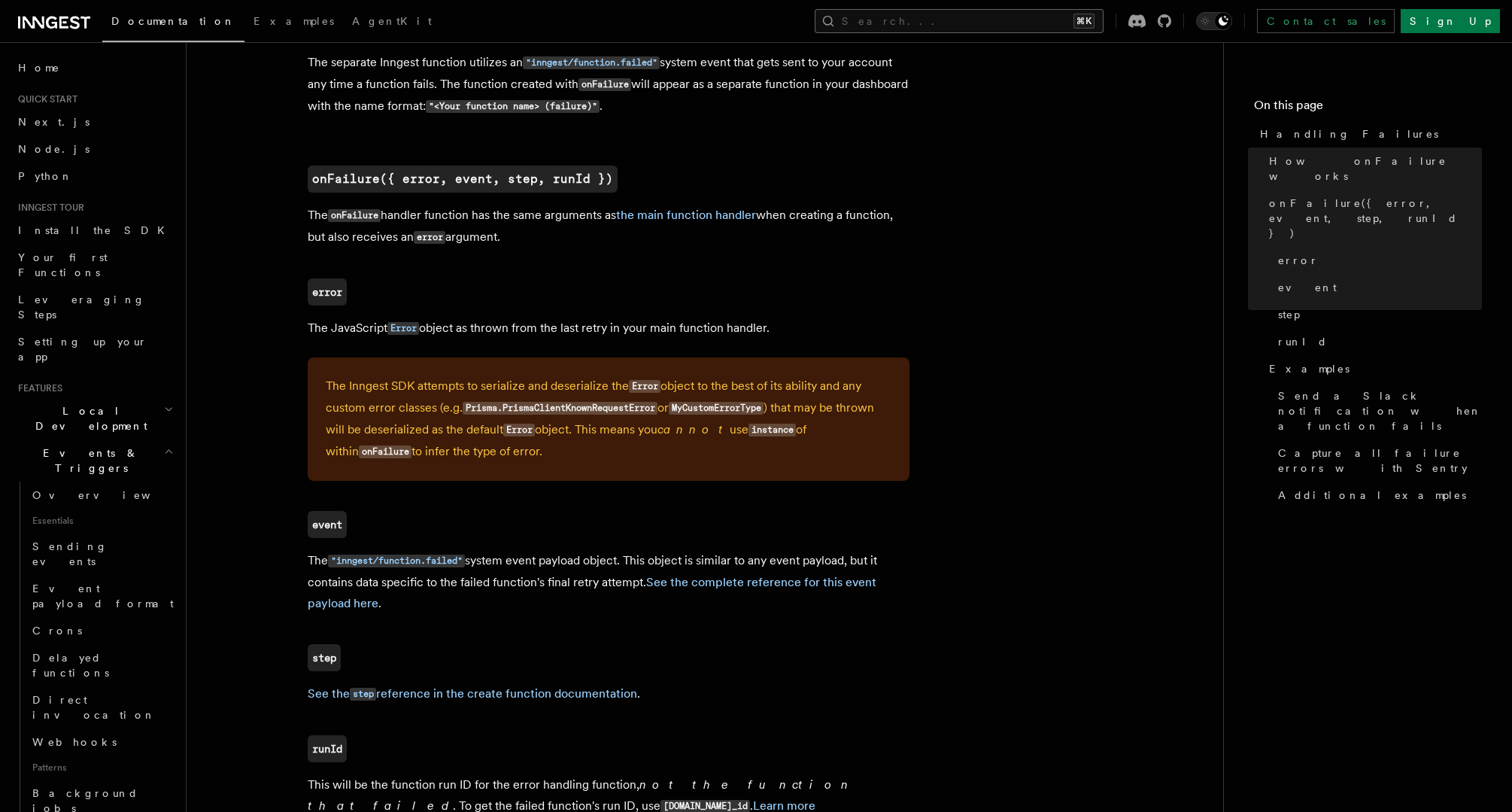
click at [996, 24] on button "Search... ⌘K" at bounding box center [959, 21] width 289 height 24
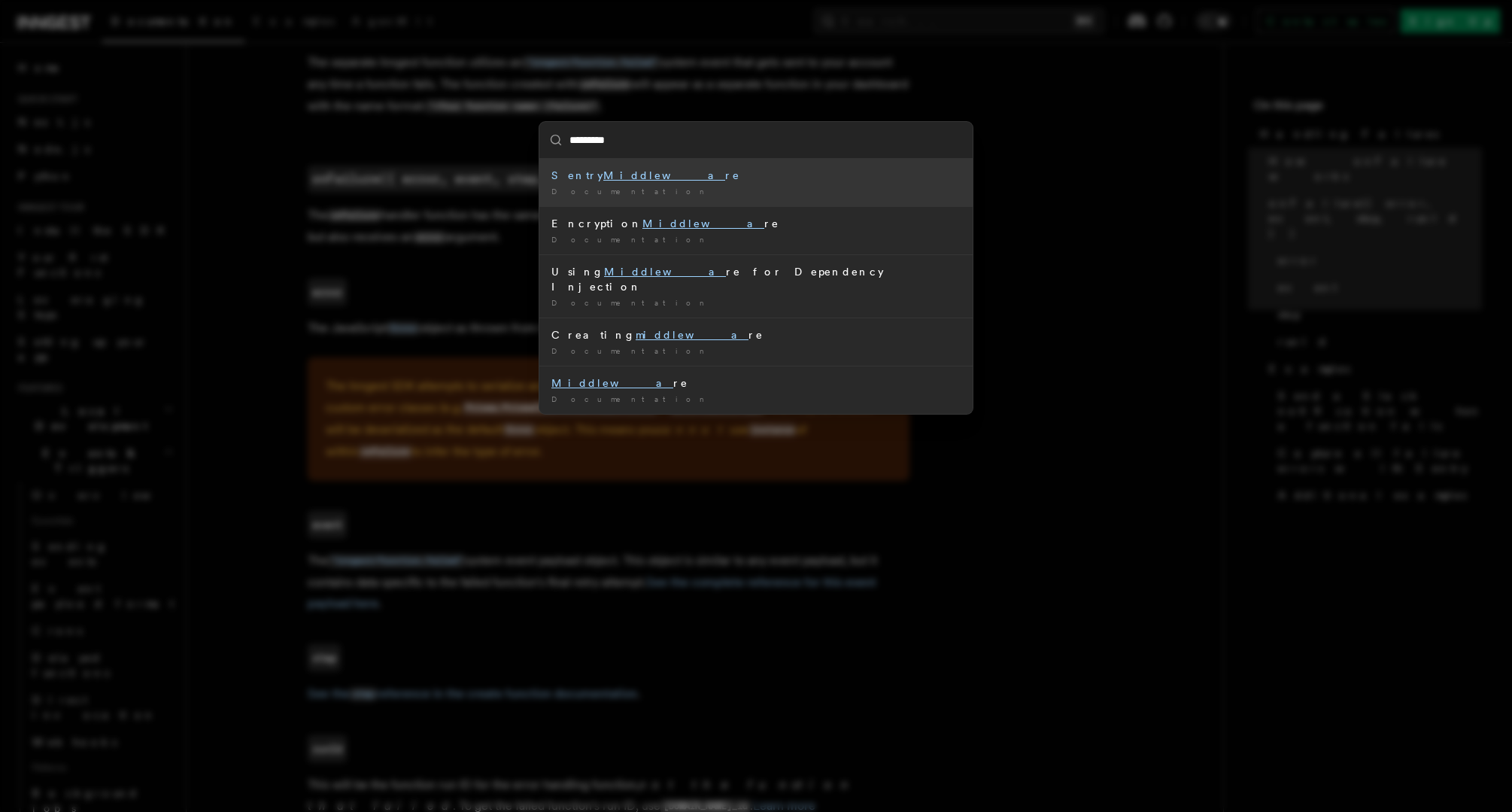
type input "**********"
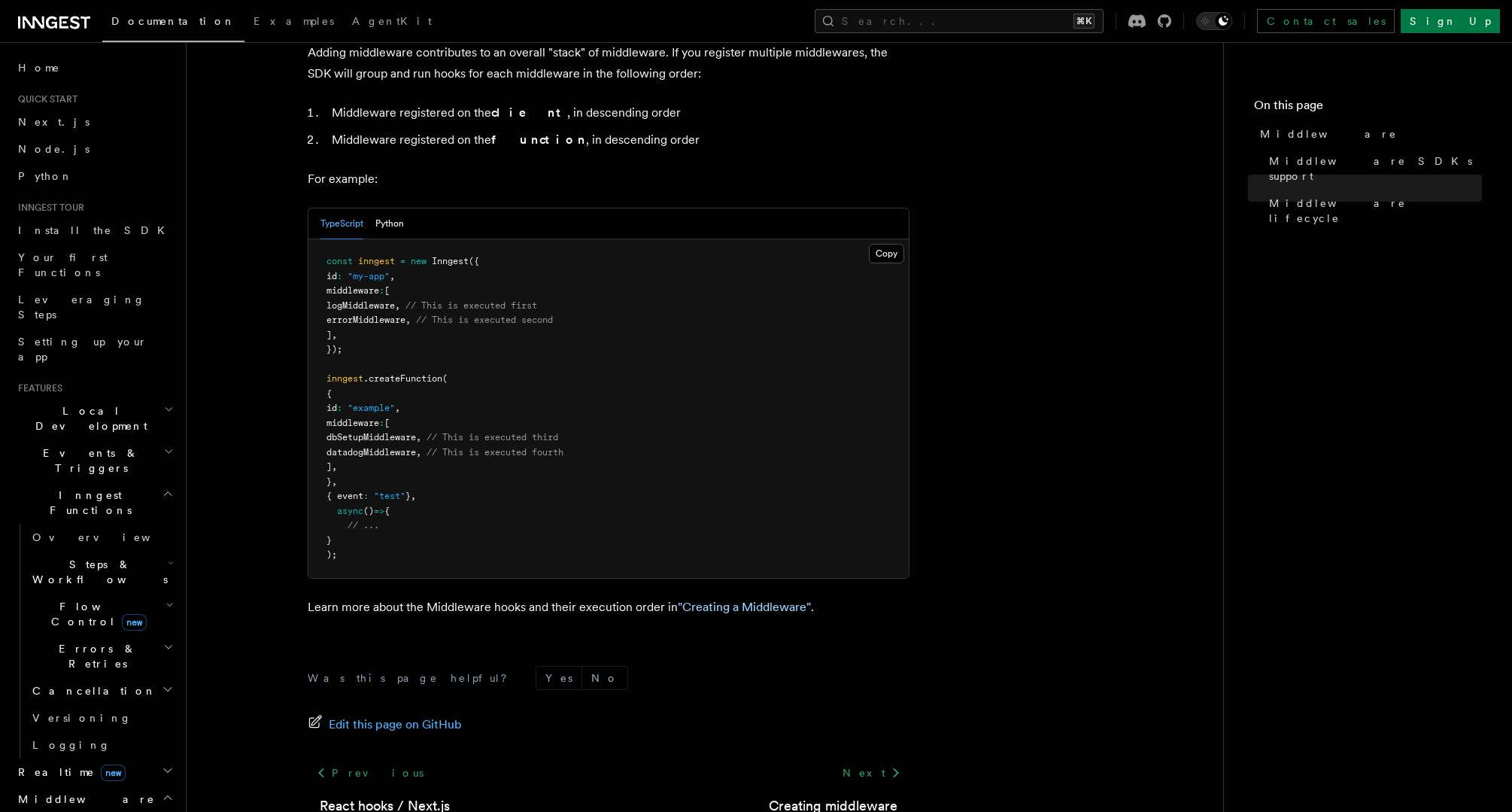
scroll to position [711, 0]
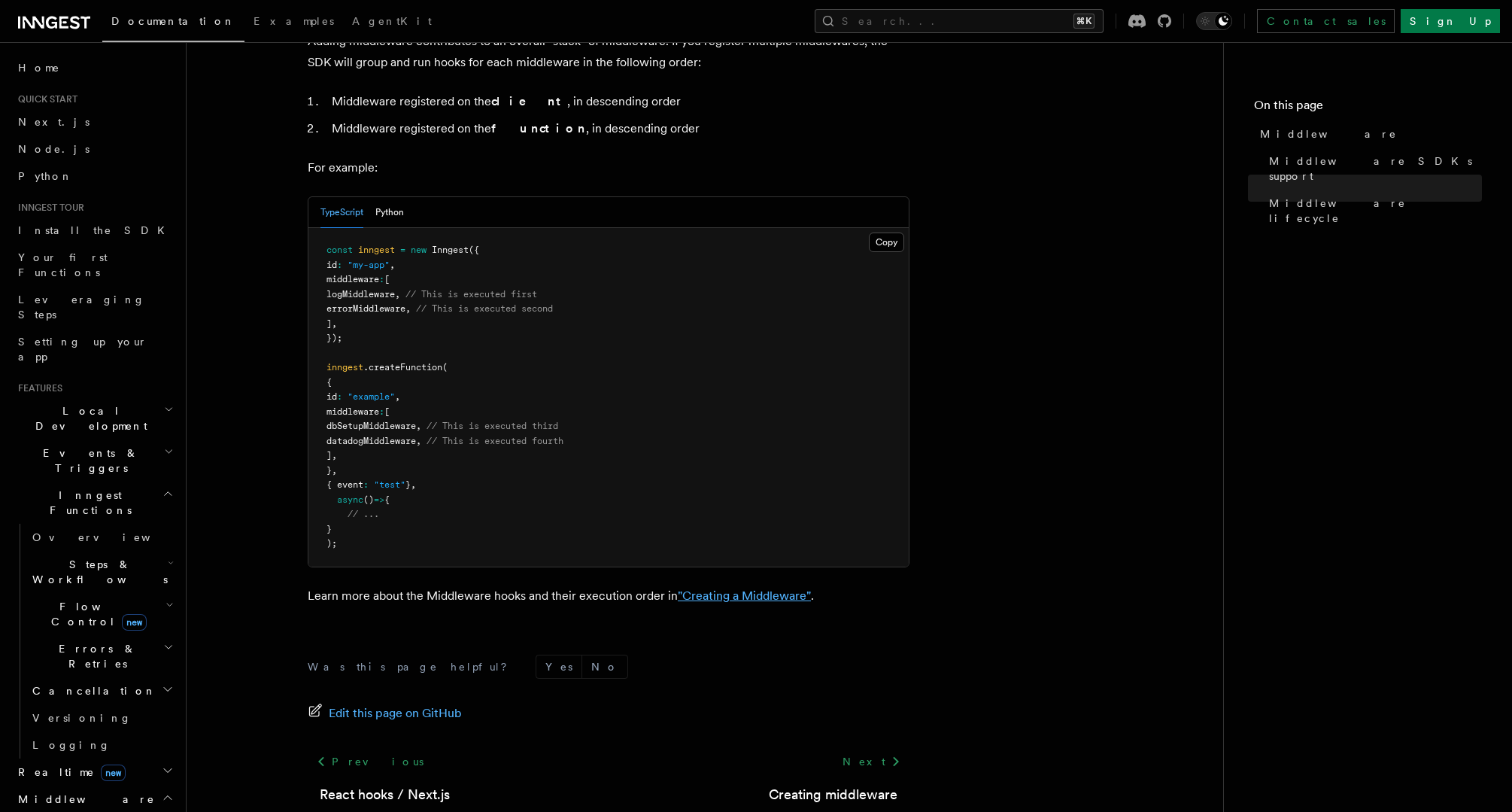
click at [770, 589] on link ""Creating a Middleware"" at bounding box center [745, 595] width 133 height 14
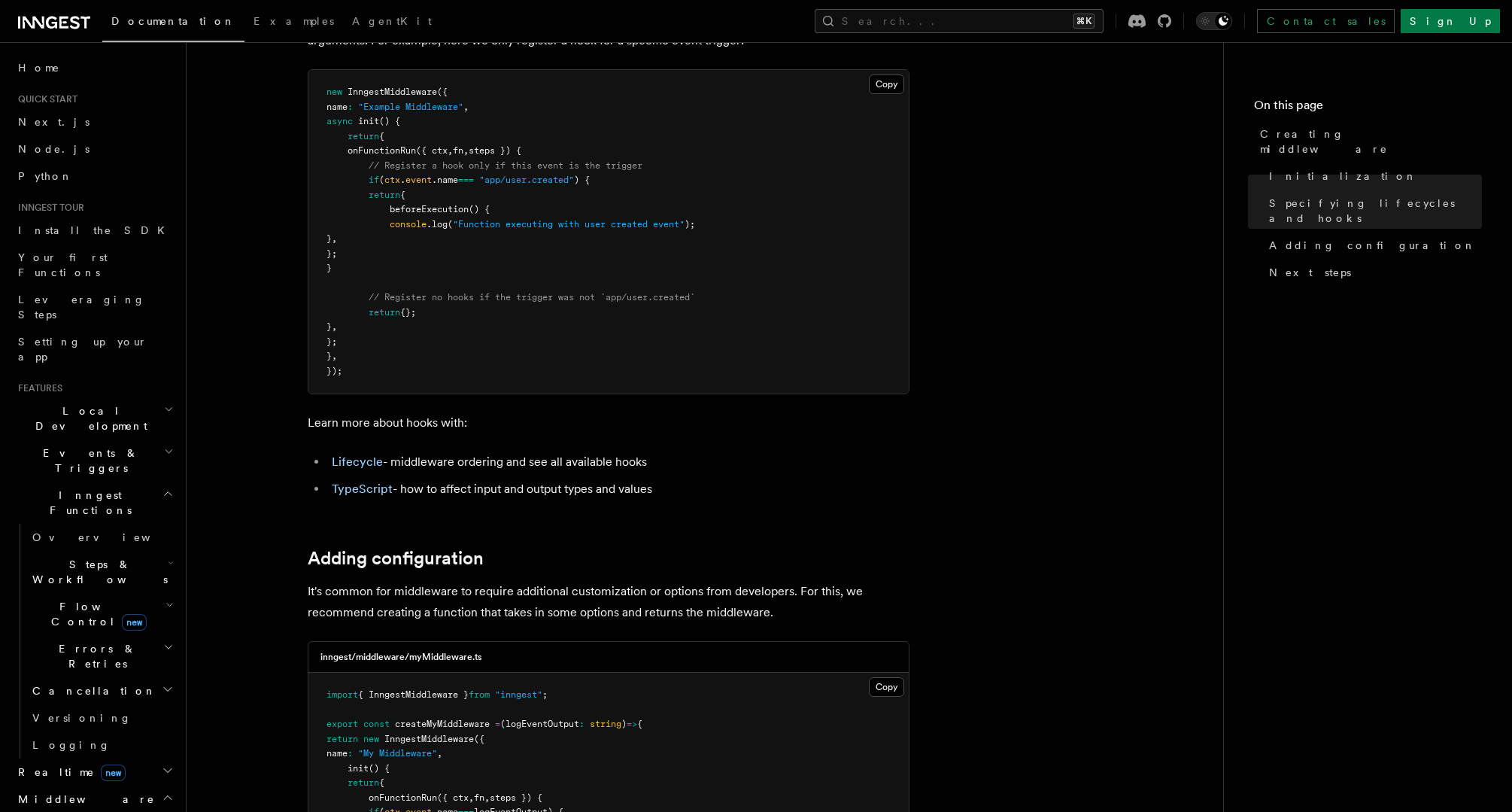
scroll to position [1808, 0]
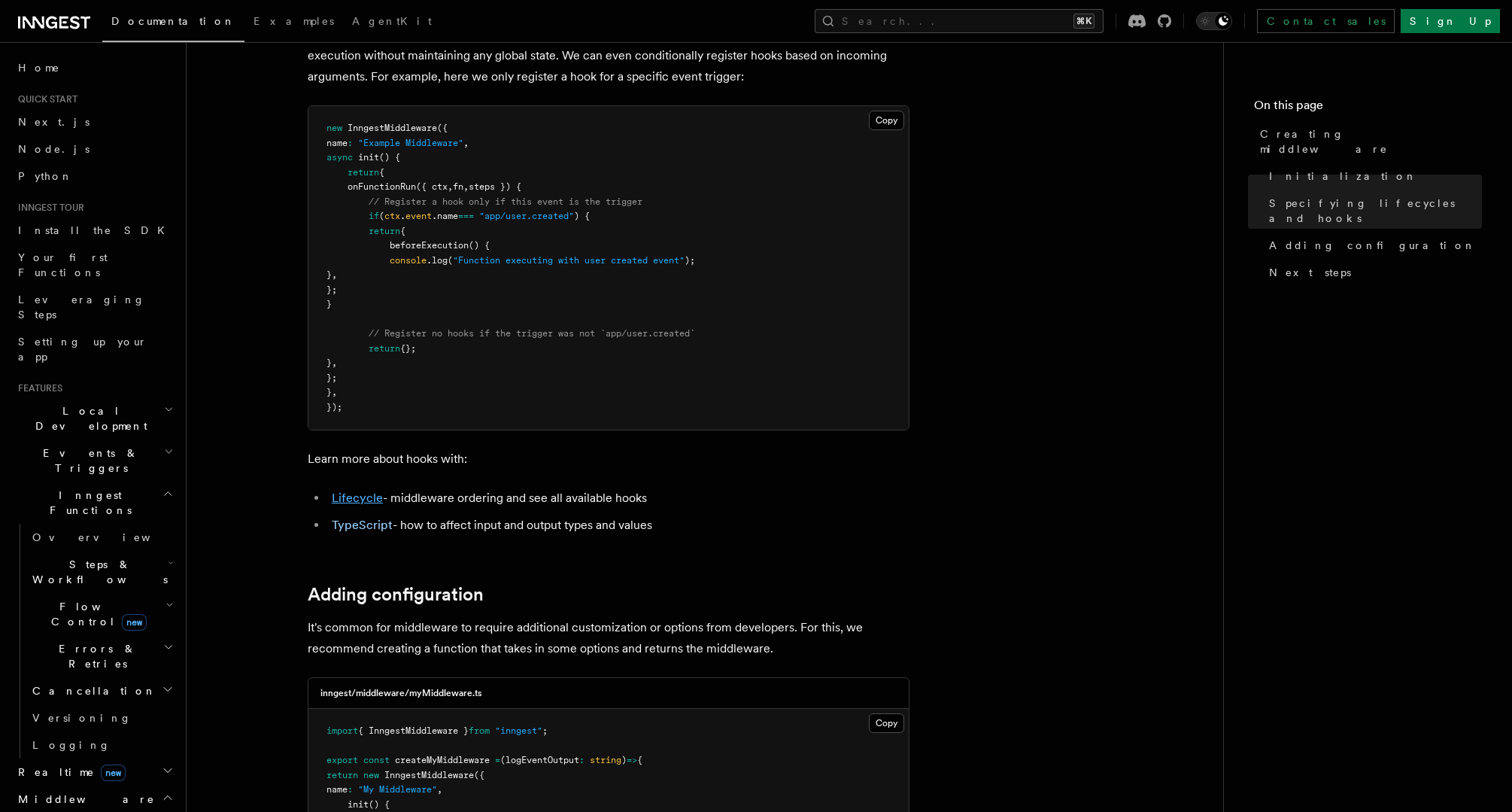
click at [363, 497] on link "Lifecycle" at bounding box center [357, 498] width 51 height 14
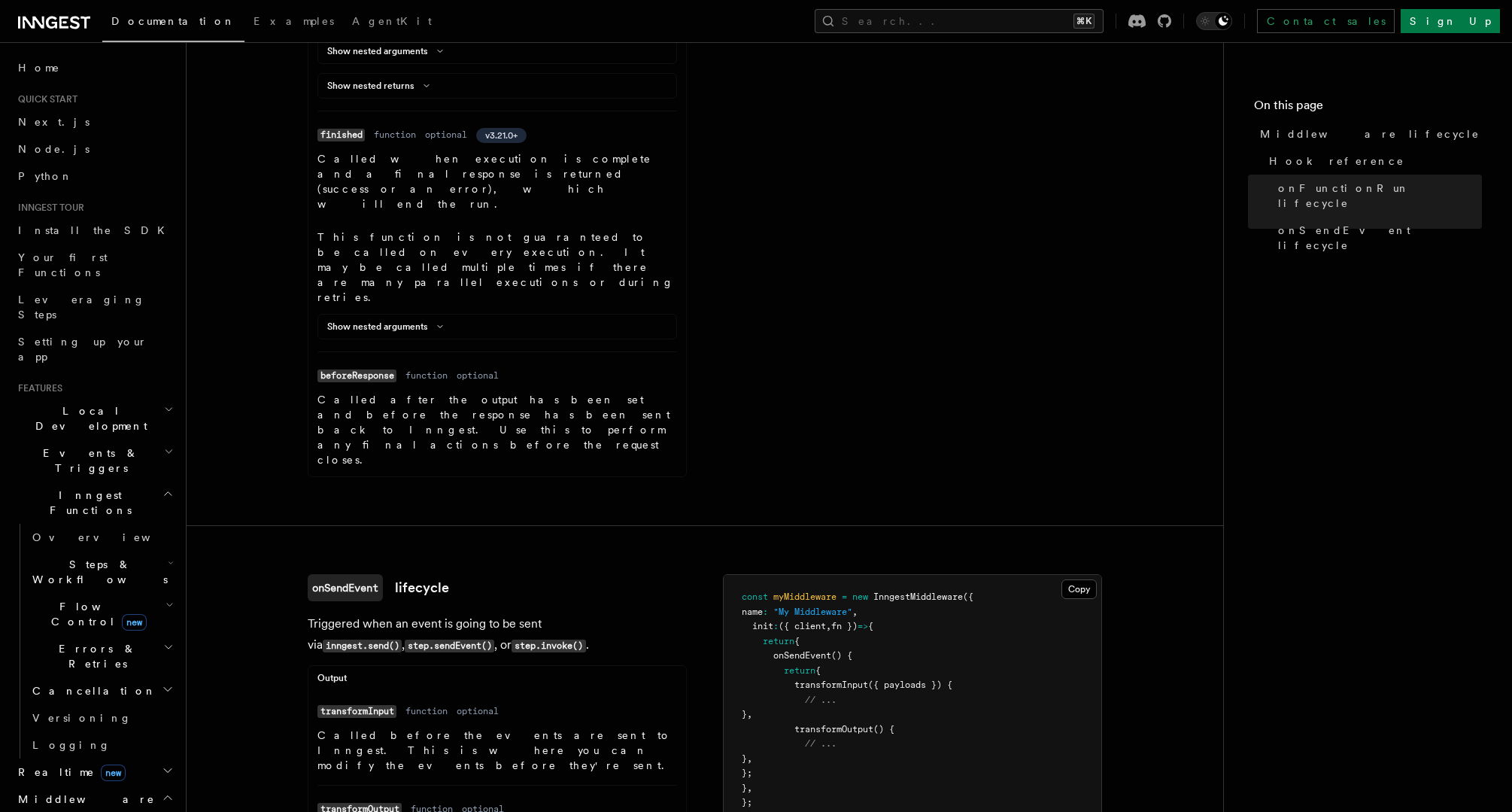
scroll to position [1512, 0]
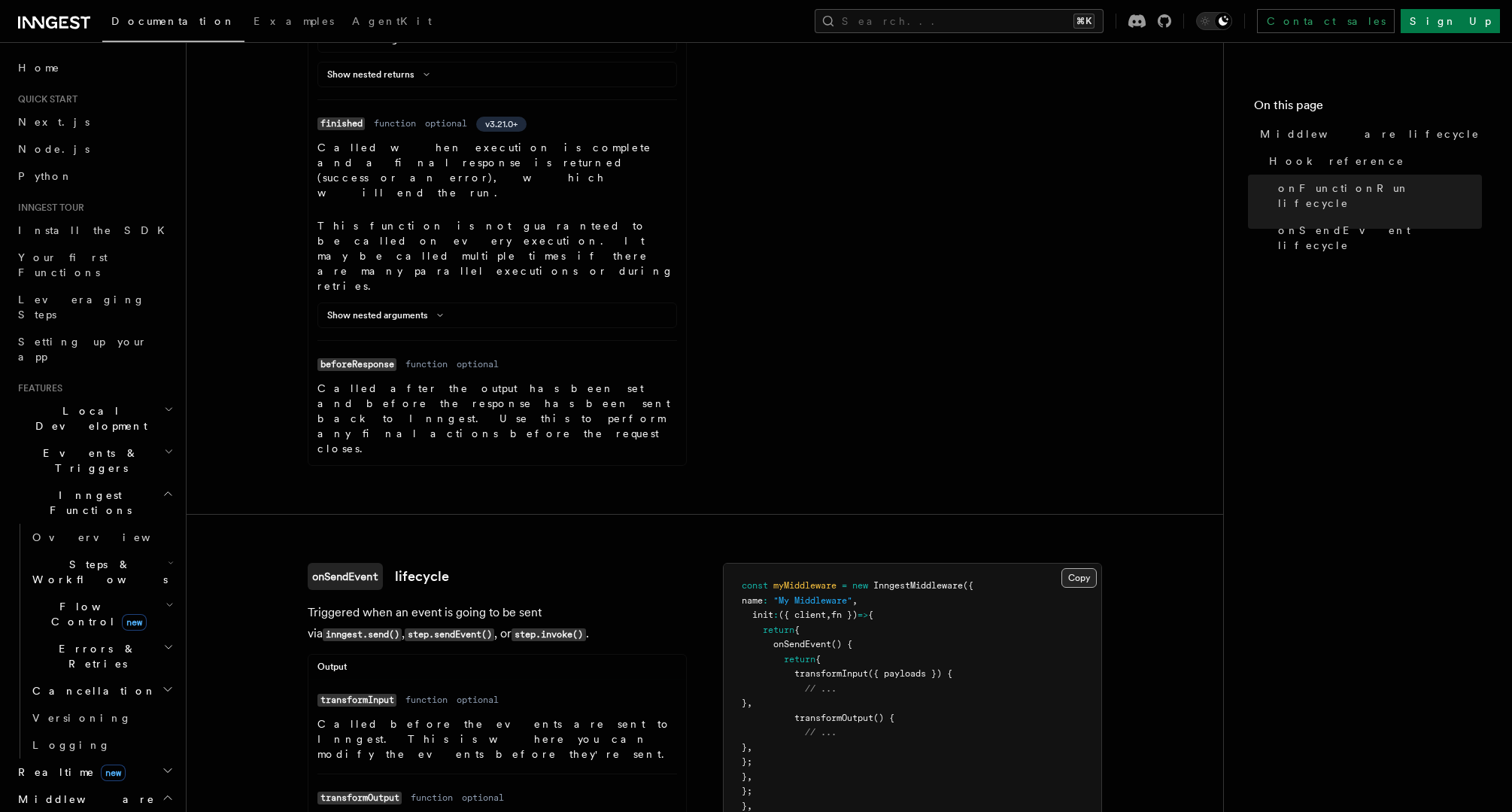
click at [1080, 568] on button "Copy Copied" at bounding box center [1079, 578] width 35 height 20
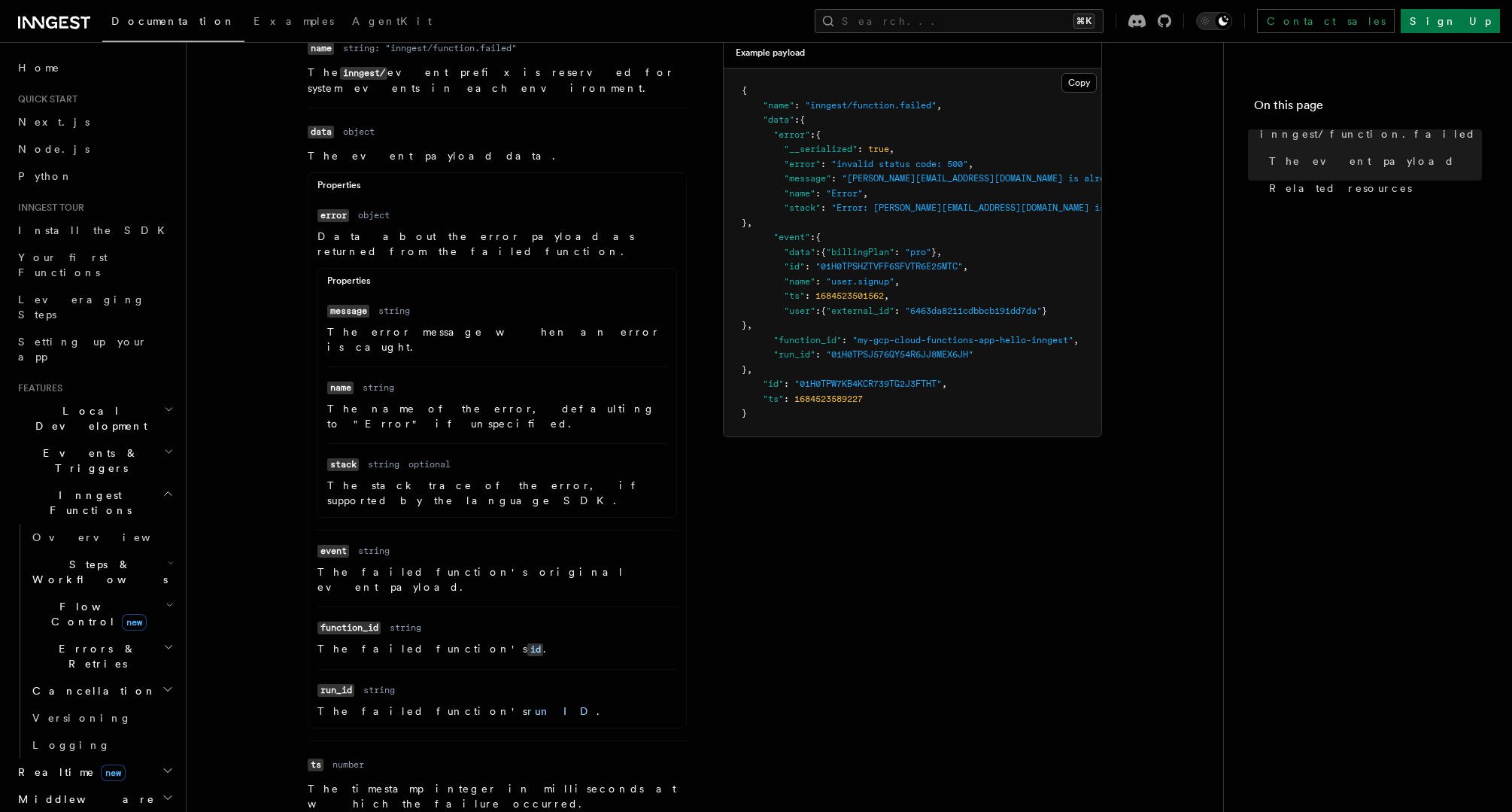
scroll to position [319, 0]
